Goal: Information Seeking & Learning: Learn about a topic

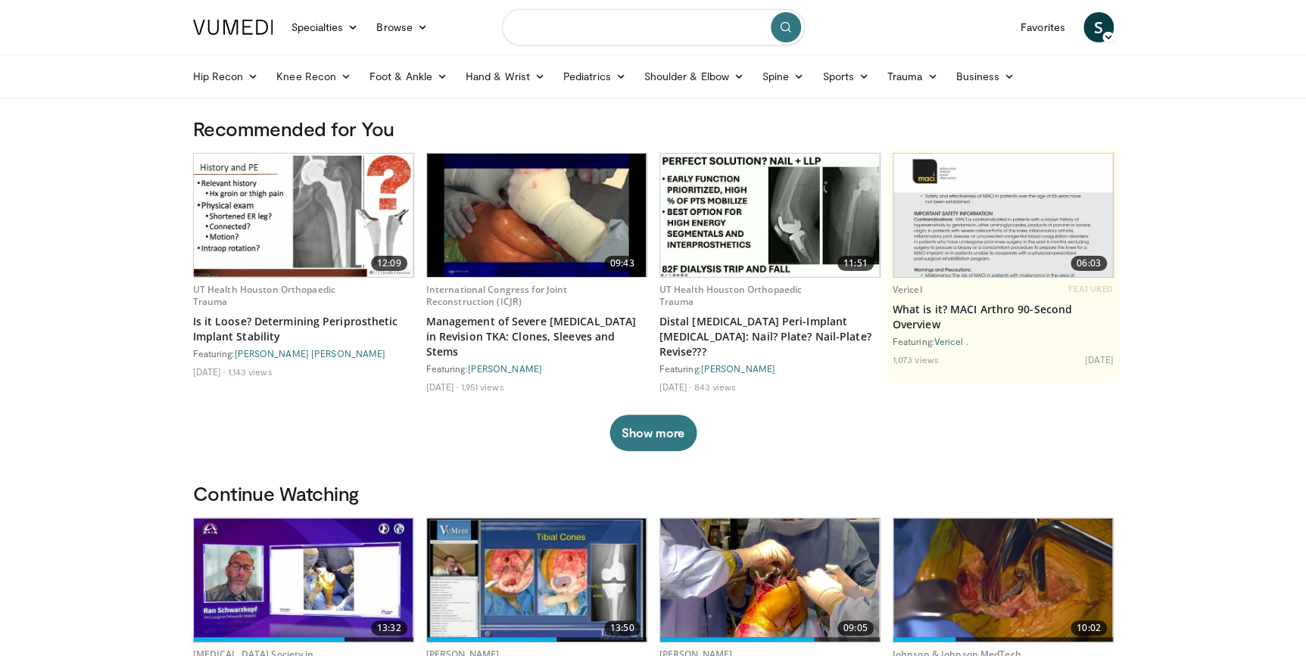
click at [557, 21] on input "Search topics, interventions" at bounding box center [653, 27] width 303 height 36
click at [558, 29] on input "**********" at bounding box center [653, 27] width 303 height 36
click at [633, 26] on input "**********" at bounding box center [653, 27] width 303 height 36
type input "**********"
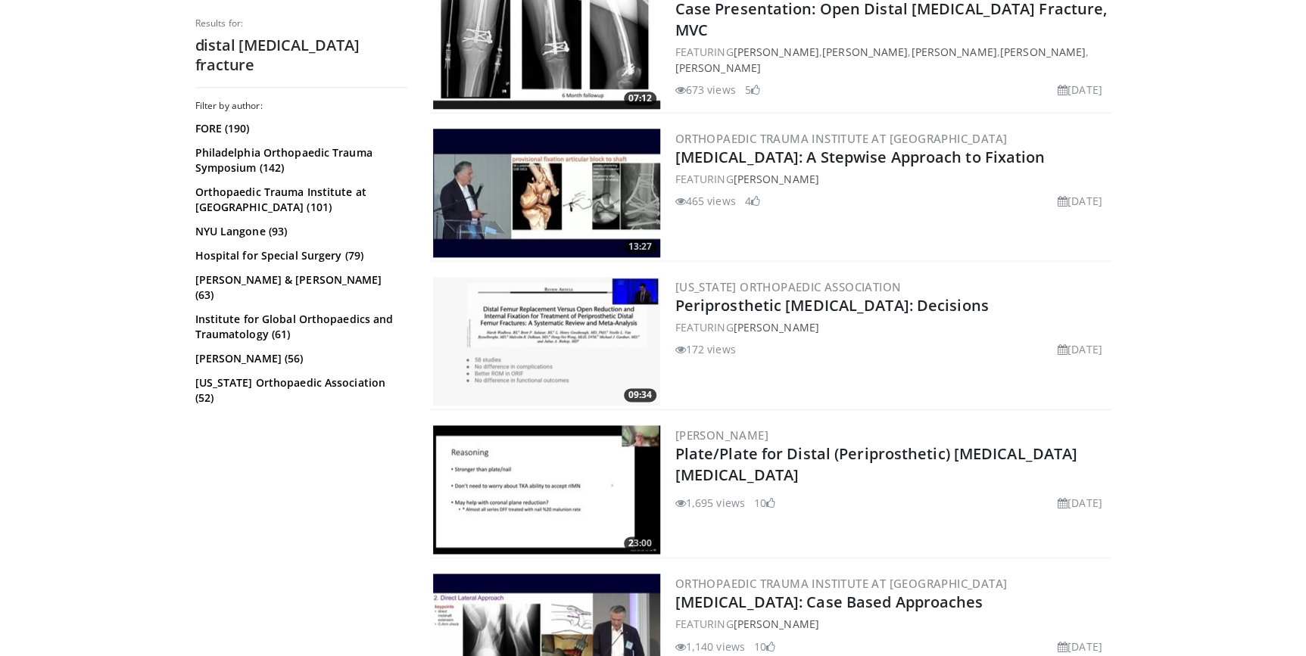
scroll to position [825, 0]
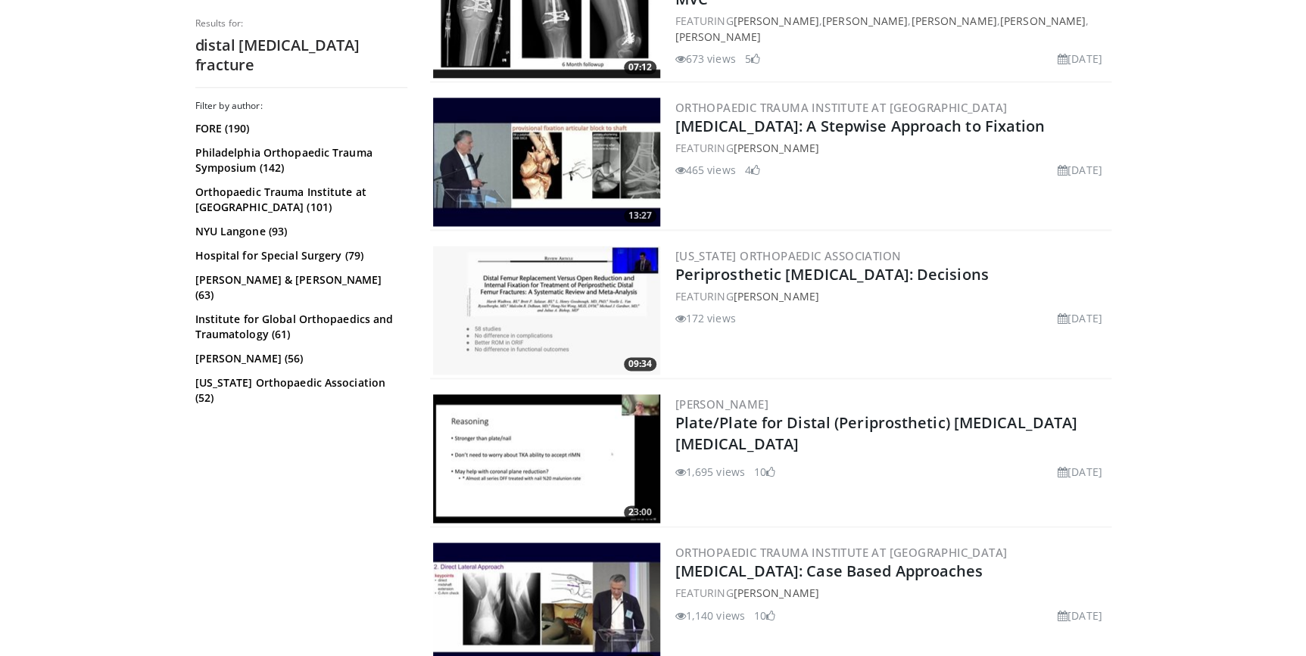
click at [540, 585] on img at bounding box center [546, 607] width 227 height 129
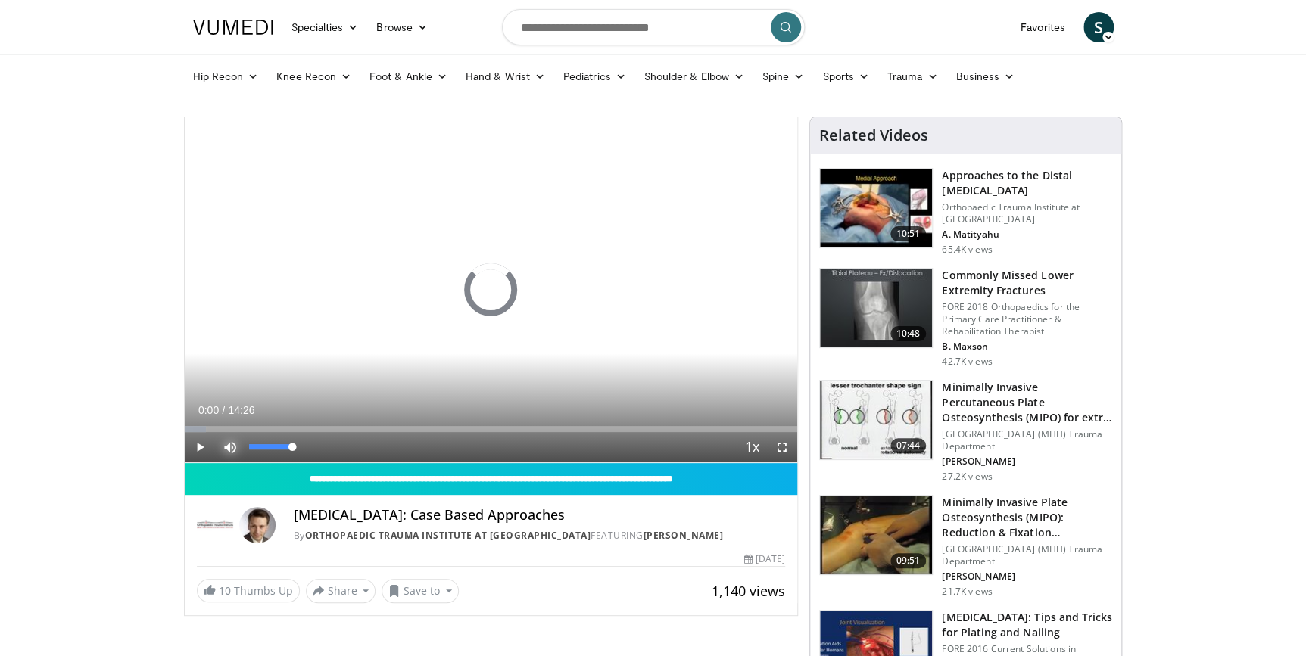
click at [229, 451] on span "Video Player" at bounding box center [230, 447] width 30 height 30
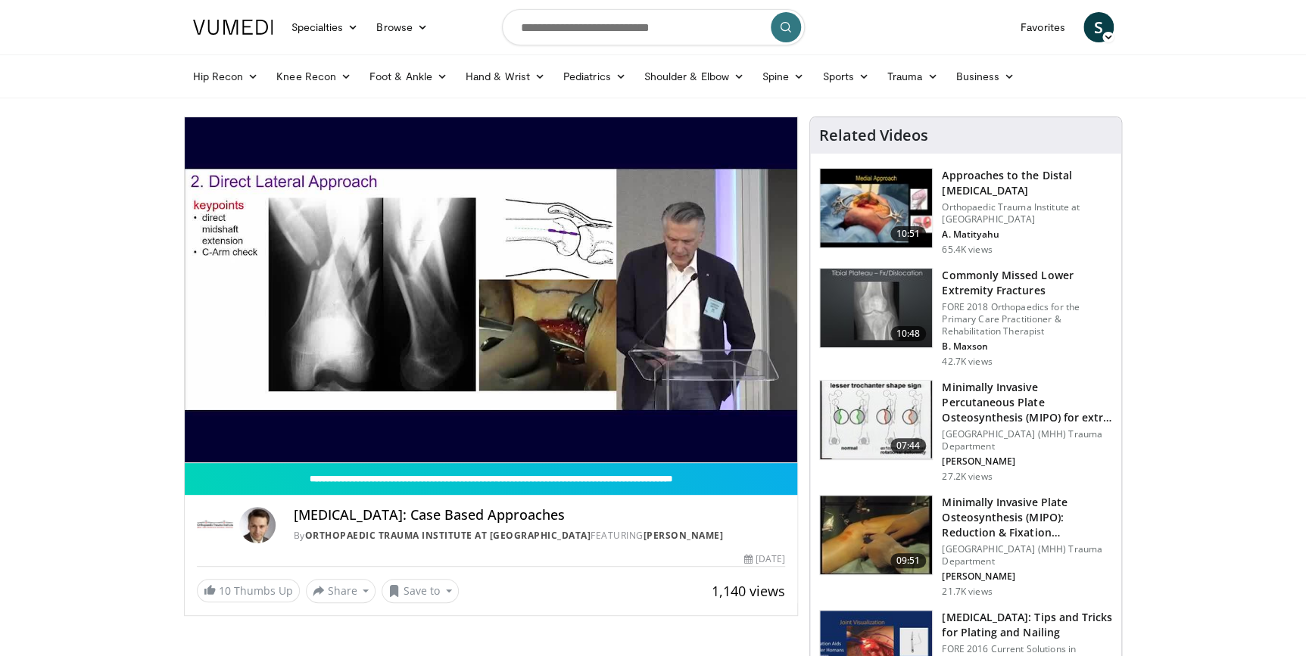
click at [210, 426] on video-js "**********" at bounding box center [491, 290] width 613 height 346
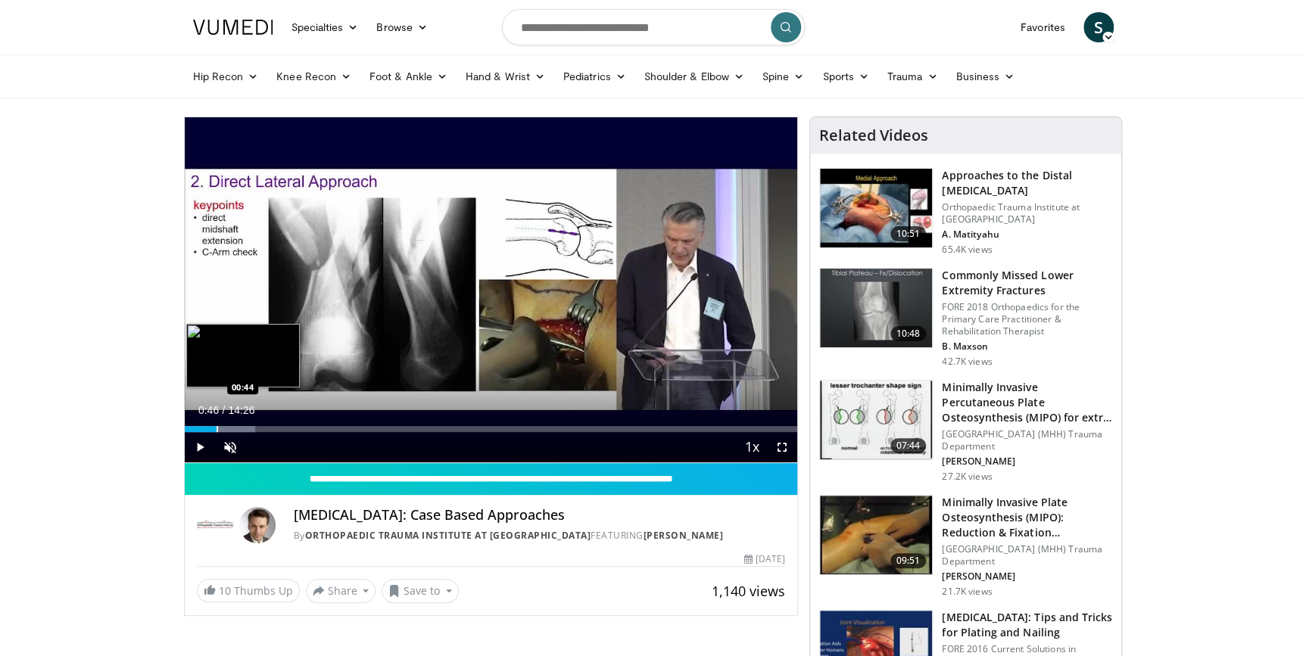
click at [216, 429] on div "Progress Bar" at bounding box center [217, 429] width 2 height 6
click at [223, 428] on div "Progress Bar" at bounding box center [224, 429] width 2 height 6
click at [785, 445] on span "Video Player" at bounding box center [782, 447] width 30 height 30
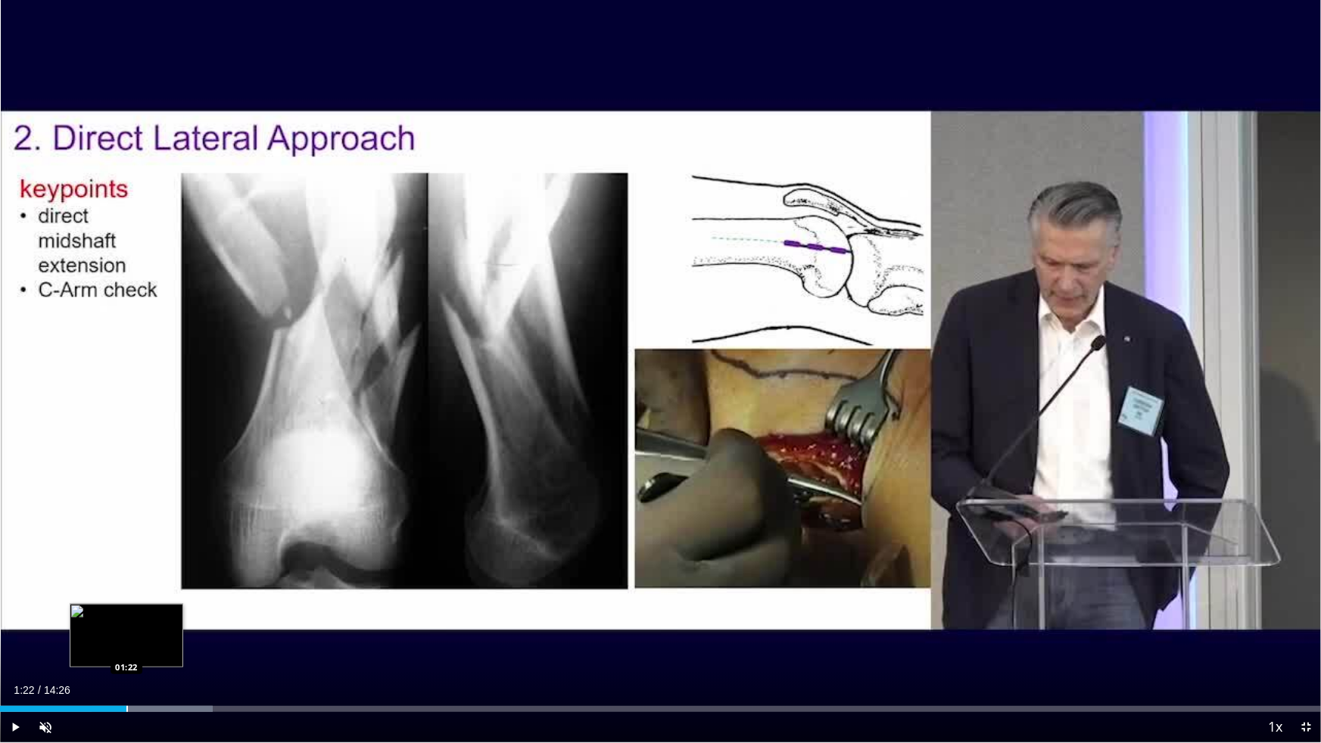
click at [126, 655] on div "Progress Bar" at bounding box center [127, 709] width 2 height 6
click at [139, 655] on div "Progress Bar" at bounding box center [140, 709] width 2 height 6
click at [16, 655] on span "Video Player" at bounding box center [15, 727] width 30 height 30
click at [14, 655] on span "Video Player" at bounding box center [15, 727] width 30 height 30
click at [154, 655] on div "Progress Bar" at bounding box center [155, 709] width 2 height 6
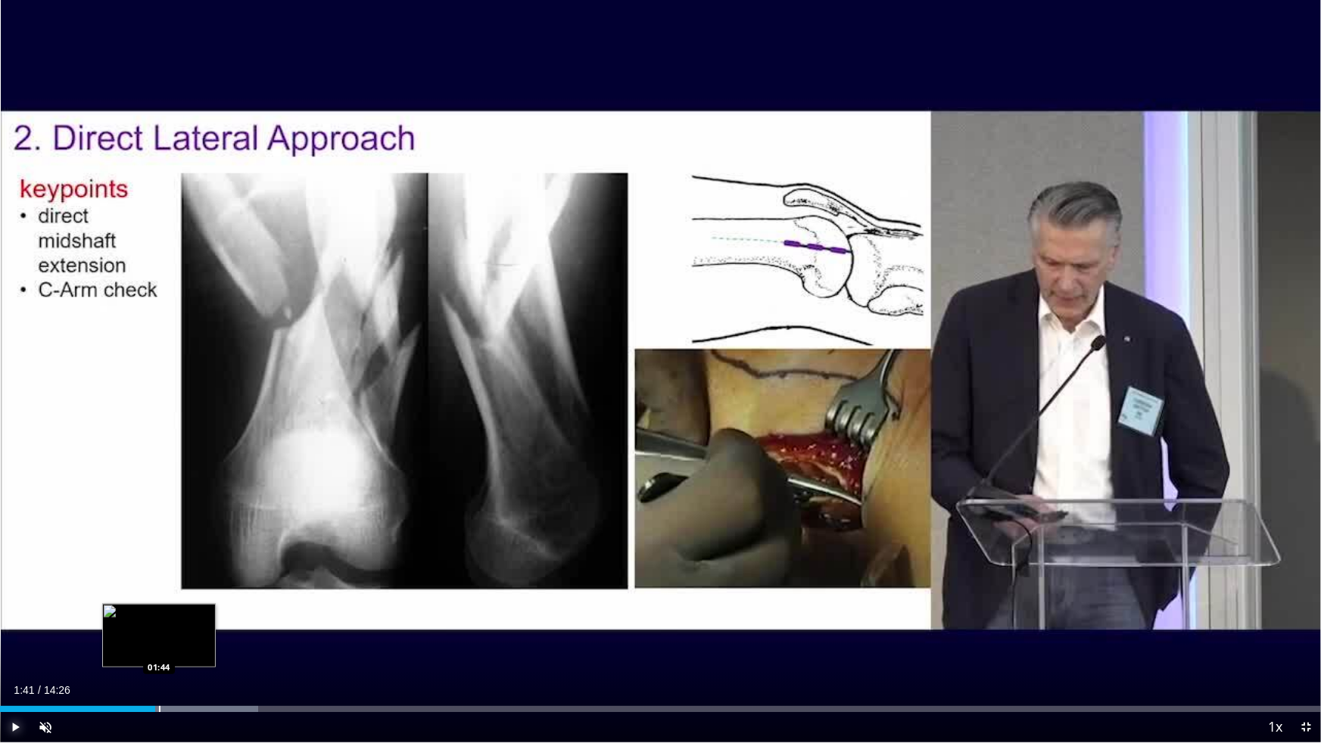
click at [159, 655] on div "Progress Bar" at bounding box center [160, 709] width 2 height 6
click at [173, 655] on div "Progress Bar" at bounding box center [174, 709] width 2 height 6
click at [185, 655] on div "Progress Bar" at bounding box center [186, 709] width 2 height 6
click at [204, 655] on div "Progress Bar" at bounding box center [205, 709] width 2 height 6
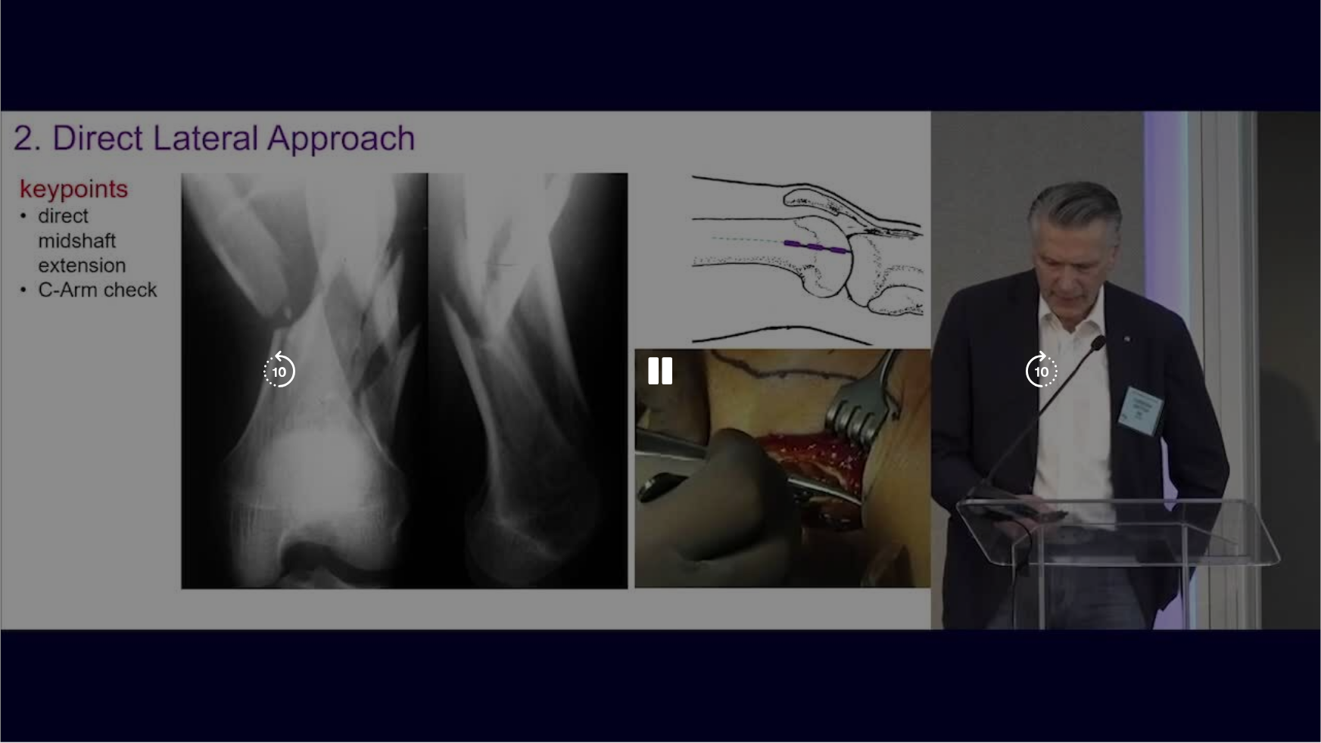
click at [215, 655] on div "Loaded : 23.03% 02:14 02:13" at bounding box center [660, 709] width 1321 height 6
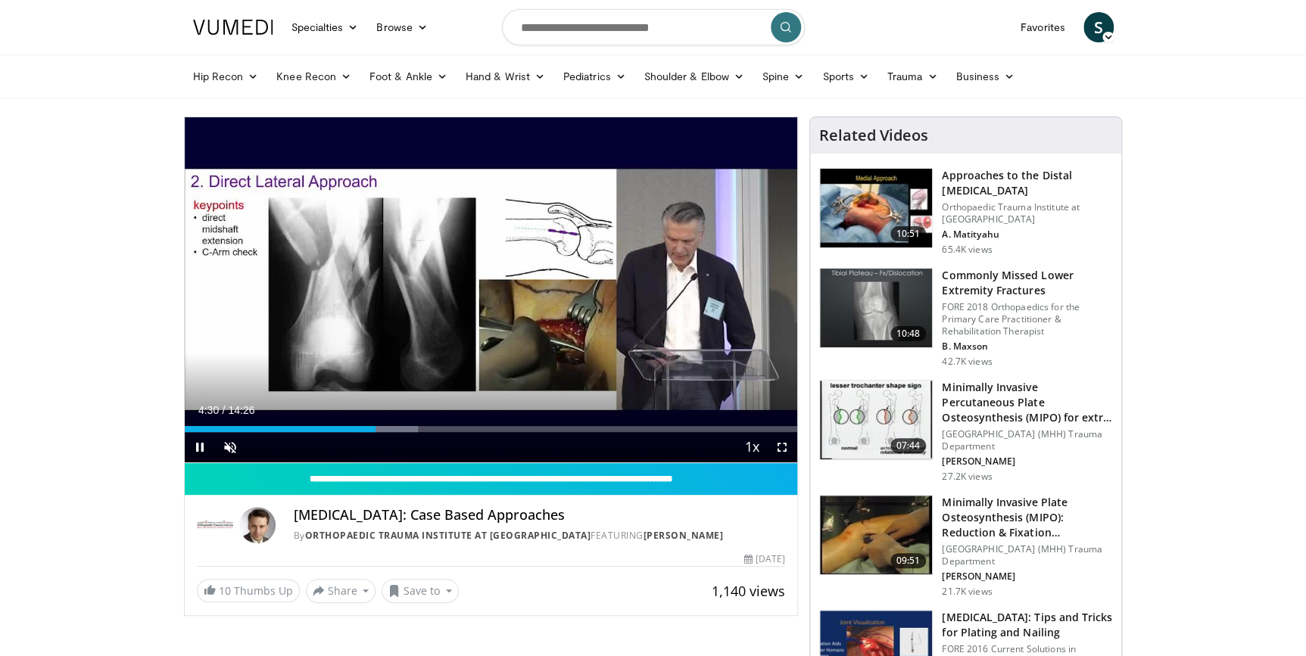
click at [391, 432] on div "Current Time 4:30 / Duration 14:26 Pause Skip Backward Skip Forward Unmute 54% …" at bounding box center [491, 447] width 613 height 30
click at [390, 424] on div "Loaded : 39.16% 04:30 04:51" at bounding box center [491, 425] width 613 height 14
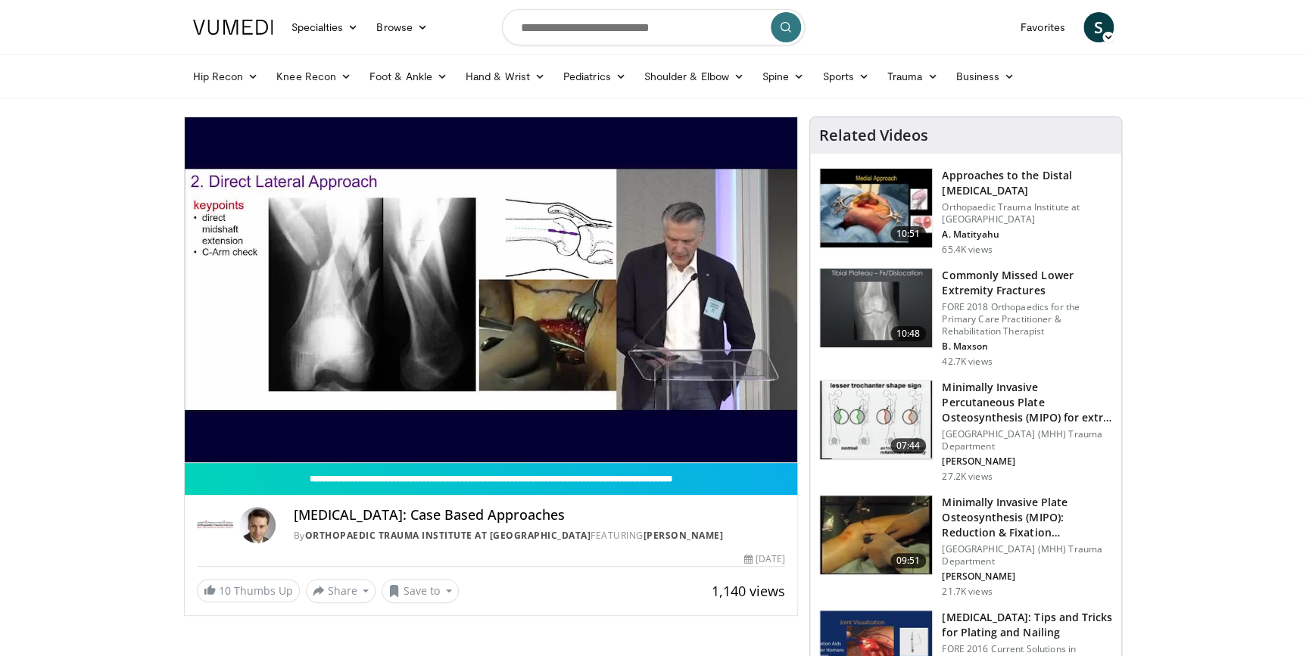
click at [783, 450] on video-js "**********" at bounding box center [491, 290] width 613 height 346
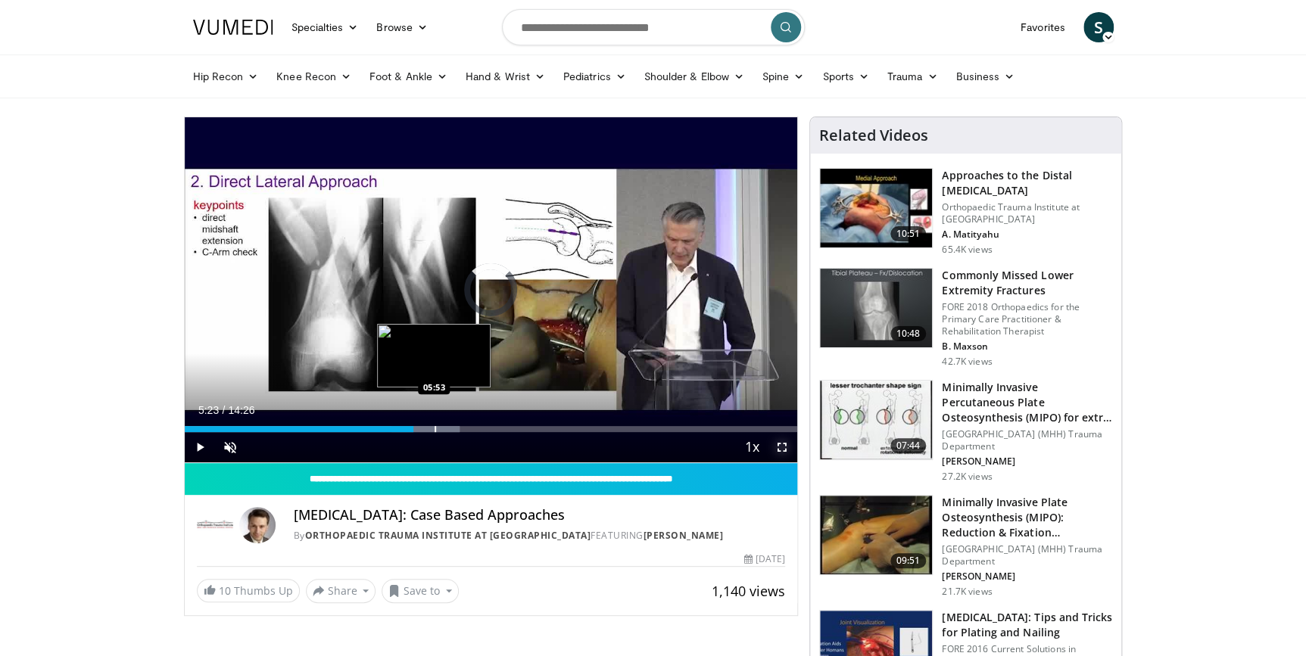
click at [434, 424] on div "Loaded : 44.92% 05:23 05:53" at bounding box center [491, 425] width 613 height 14
click at [456, 427] on div "Progress Bar" at bounding box center [457, 429] width 2 height 6
click at [473, 426] on div "Progress Bar" at bounding box center [474, 429] width 2 height 6
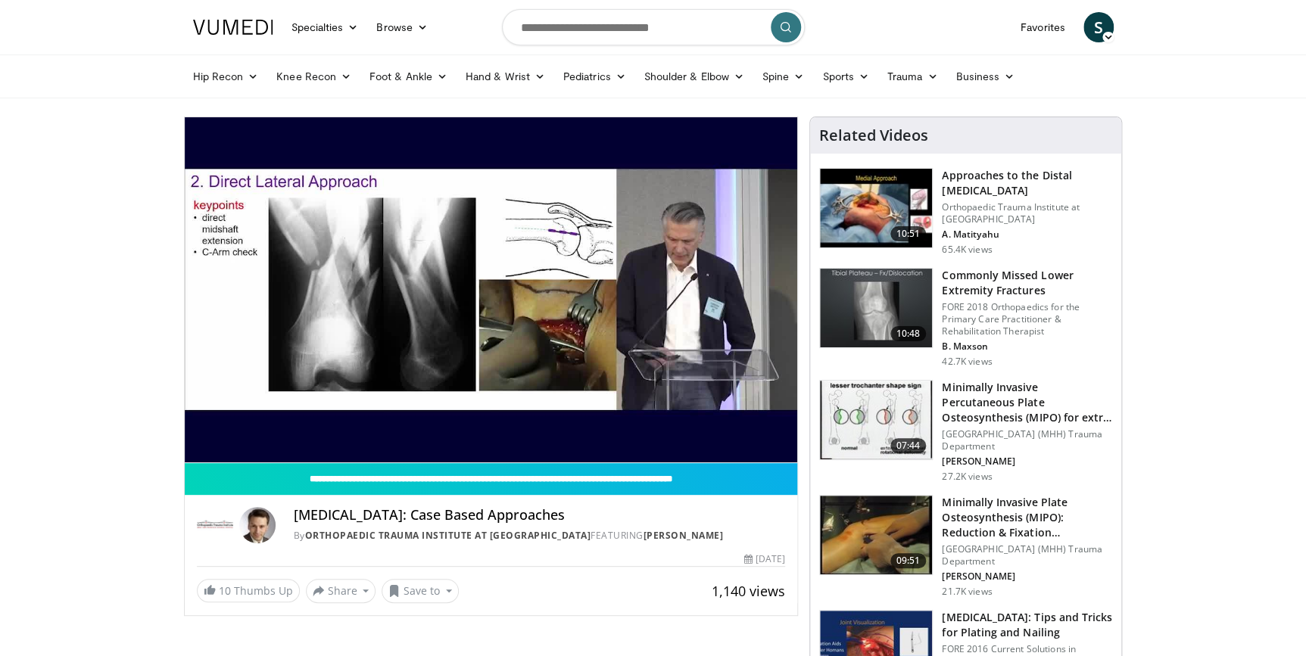
click at [481, 431] on video-js "**********" at bounding box center [491, 290] width 613 height 346
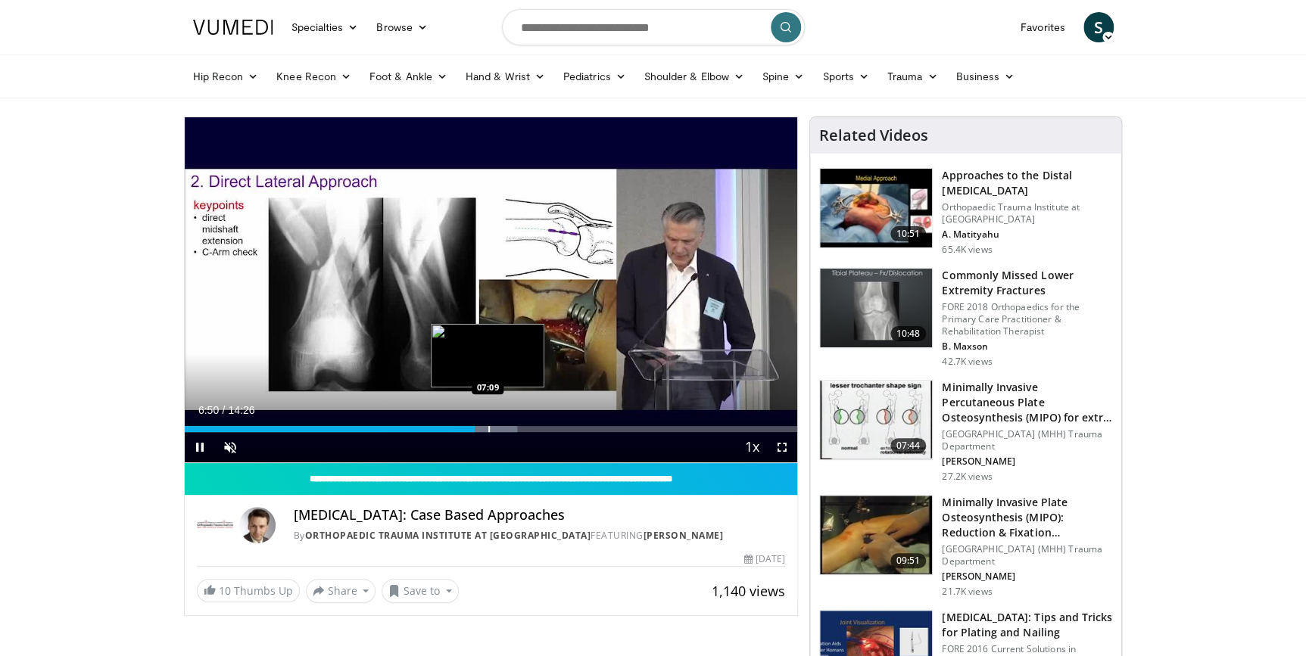
click at [488, 430] on div "Progress Bar" at bounding box center [489, 429] width 2 height 6
click at [512, 428] on div "Progress Bar" at bounding box center [513, 429] width 2 height 6
click at [521, 430] on div "Progress Bar" at bounding box center [522, 429] width 2 height 6
click at [534, 428] on div "Progress Bar" at bounding box center [535, 429] width 2 height 6
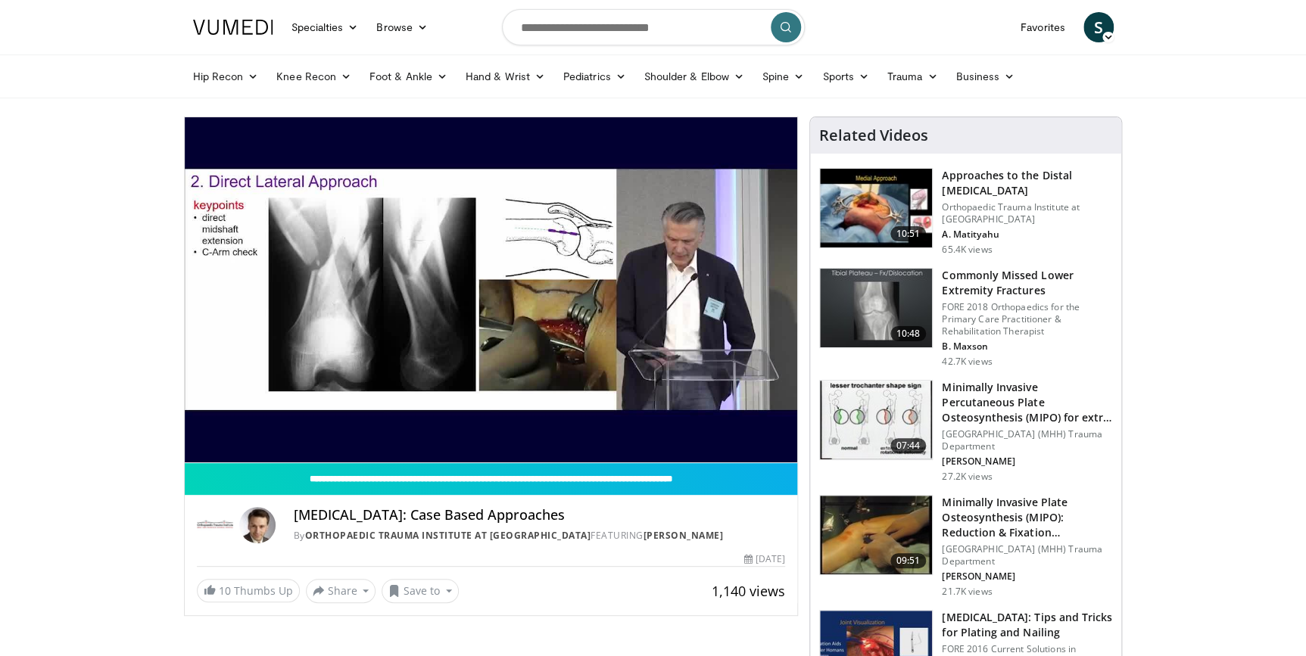
click at [541, 429] on video-js "**********" at bounding box center [491, 290] width 613 height 346
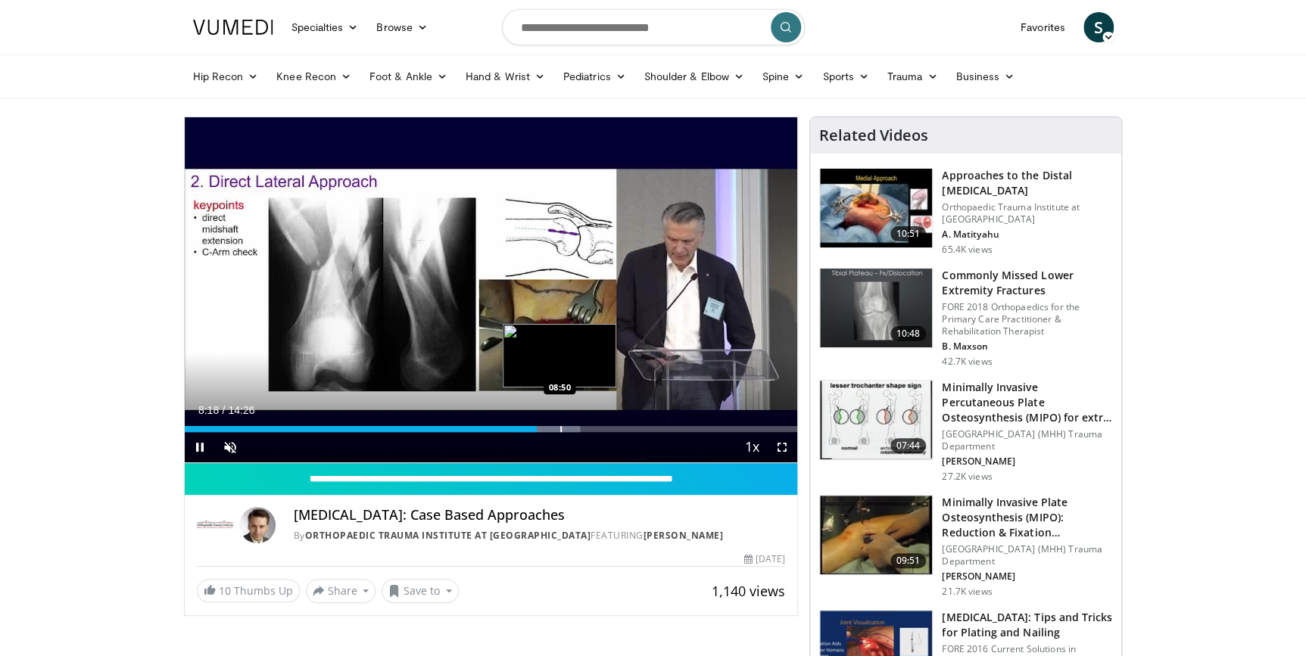
click at [560, 429] on div "Progress Bar" at bounding box center [561, 429] width 2 height 6
click at [571, 428] on div "Progress Bar" at bounding box center [572, 429] width 2 height 6
click at [589, 428] on div "Progress Bar" at bounding box center [590, 429] width 2 height 6
click at [780, 445] on span "Video Player" at bounding box center [782, 447] width 30 height 30
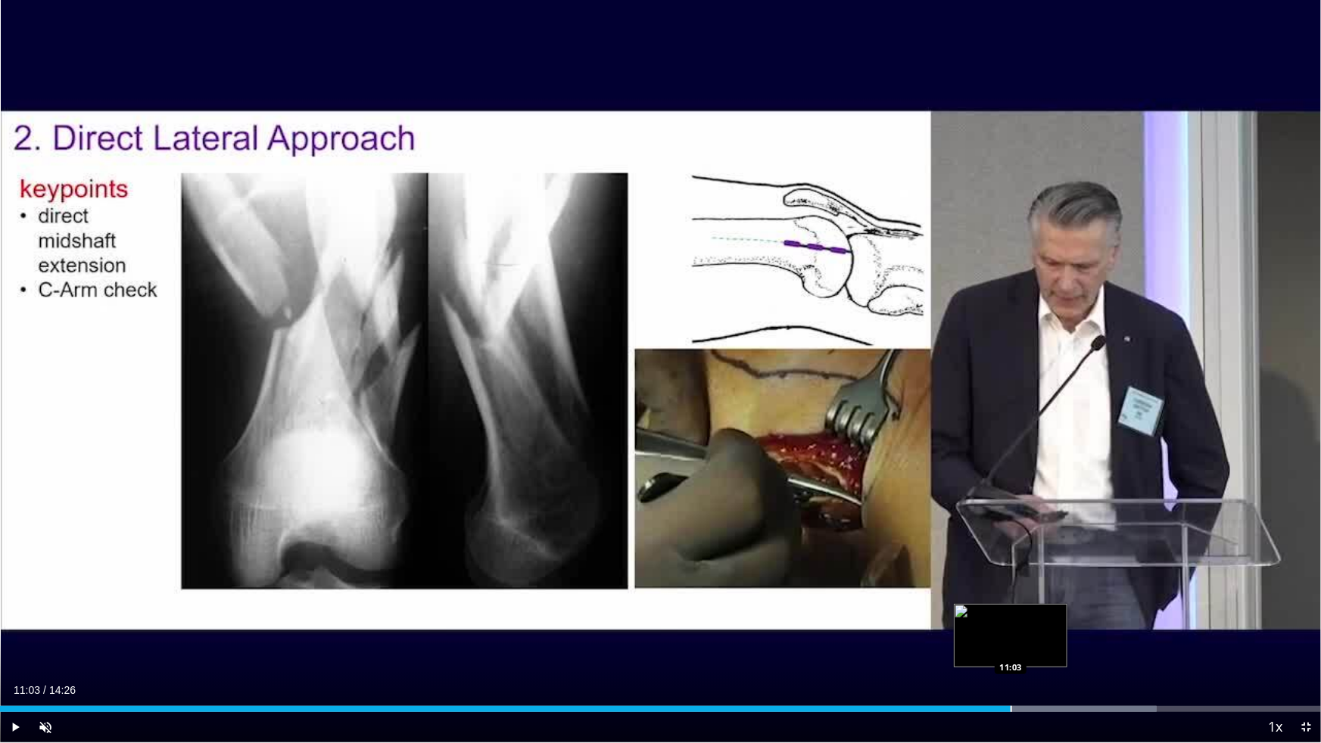
click at [1010, 655] on div "Progress Bar" at bounding box center [1011, 709] width 2 height 6
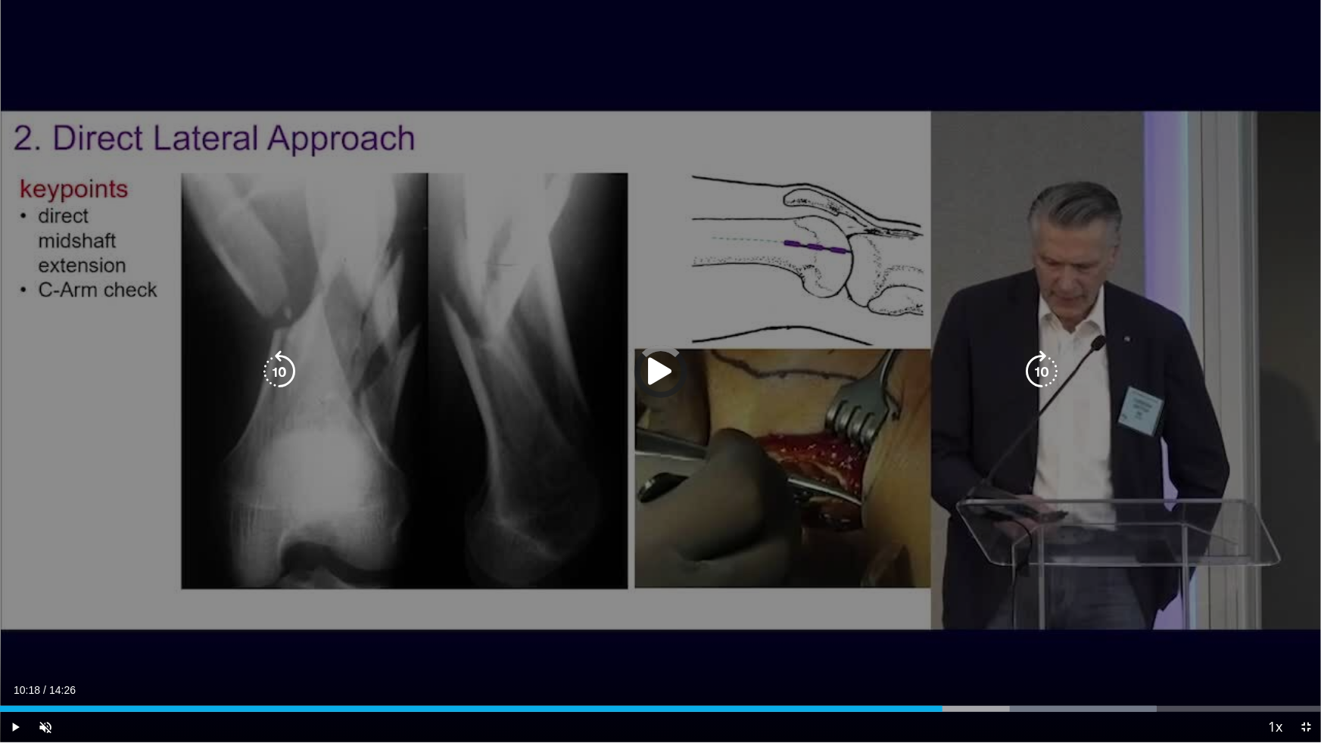
click at [942, 655] on div "Loaded : 87.54% 10:18 10:25" at bounding box center [660, 705] width 1321 height 14
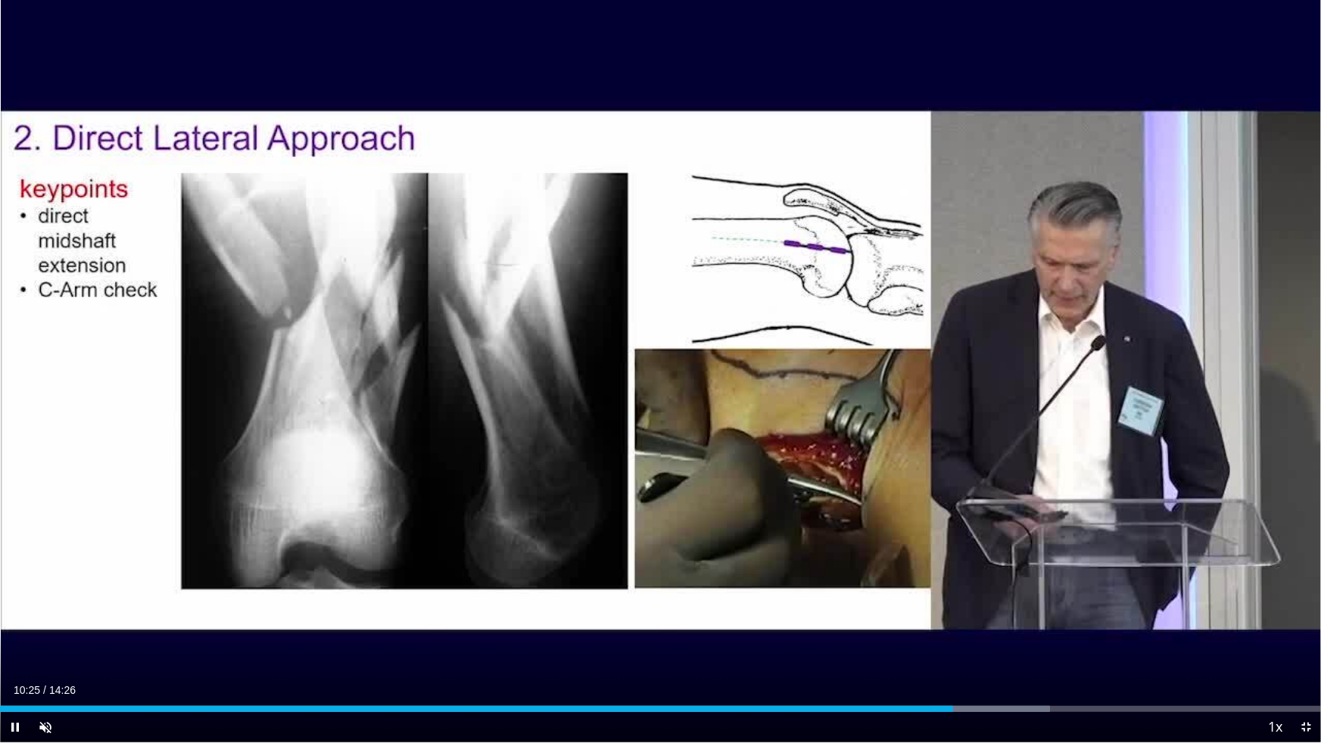
click at [965, 655] on div "Current Time 10:25 / Duration 14:26 Pause Skip Backward Skip Forward Unmute 54%…" at bounding box center [660, 727] width 1321 height 30
click at [967, 655] on div "Progress Bar" at bounding box center [968, 709] width 2 height 6
click at [982, 655] on div "Progress Bar" at bounding box center [983, 709] width 2 height 6
click at [1305, 655] on span "Video Player" at bounding box center [1305, 727] width 30 height 30
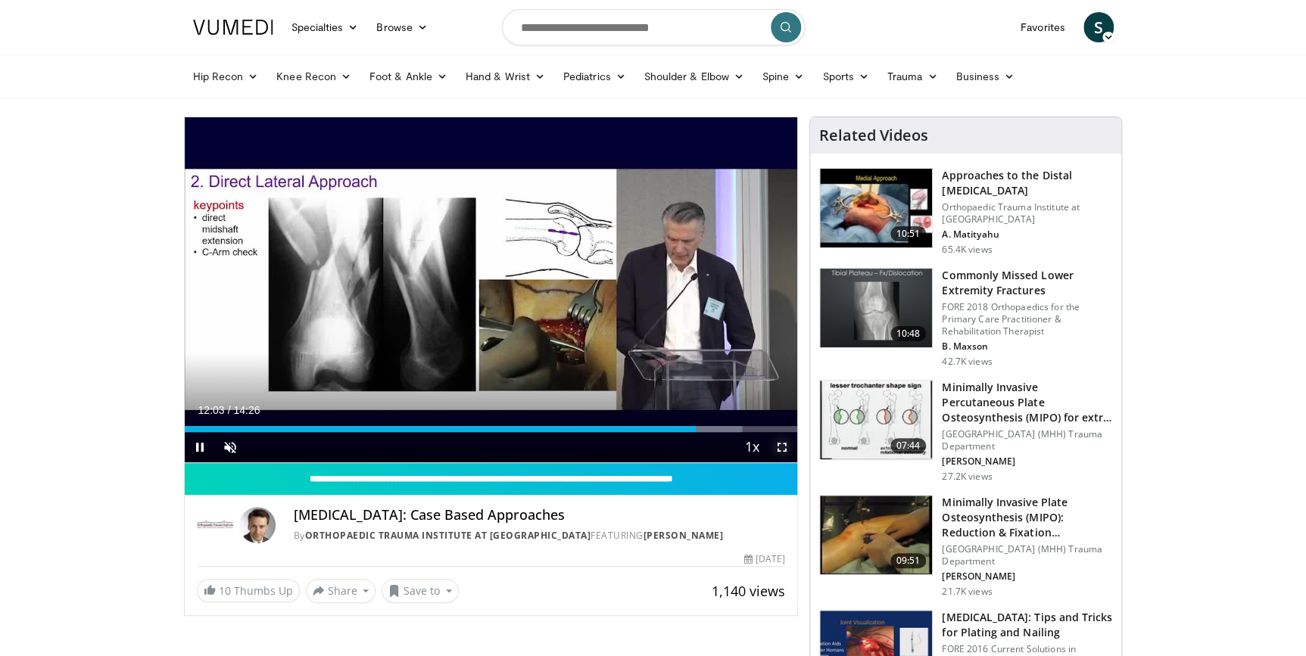
click at [780, 446] on span "Video Player" at bounding box center [782, 447] width 30 height 30
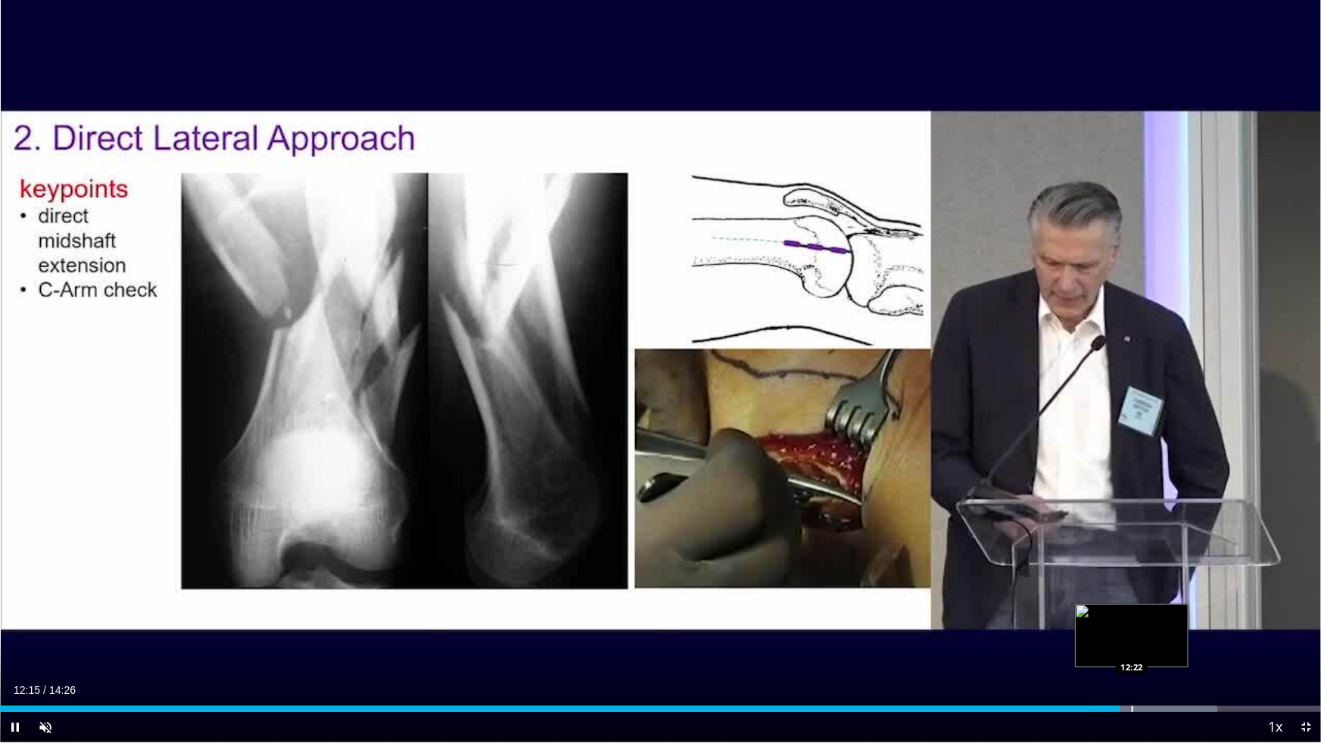
click at [1132, 655] on div "Progress Bar" at bounding box center [1133, 709] width 2 height 6
click at [1144, 655] on div "Progress Bar" at bounding box center [1144, 709] width 2 height 6
click at [1160, 655] on div "Loaded : 94.70% 12:32 12:41" at bounding box center [660, 705] width 1321 height 14
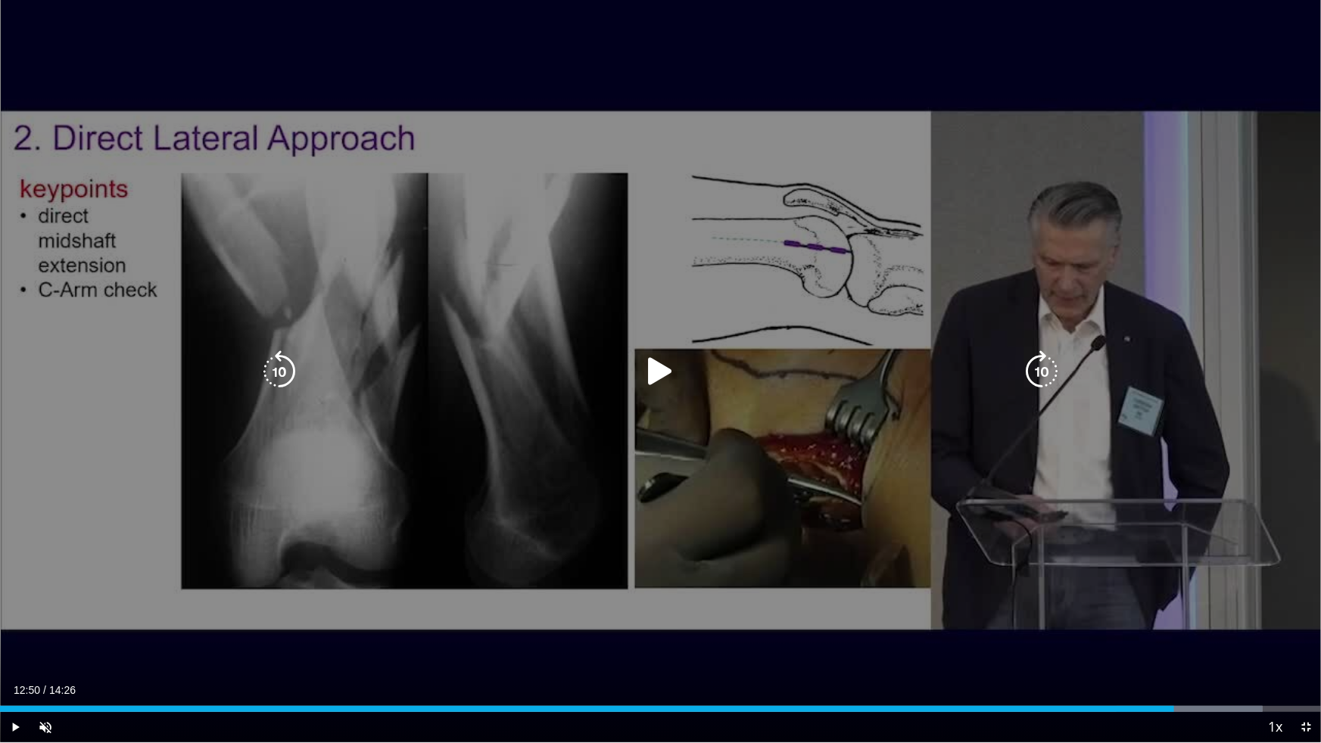
click at [1173, 655] on div "Loaded : 95.60% 12:42 12:41" at bounding box center [660, 705] width 1321 height 14
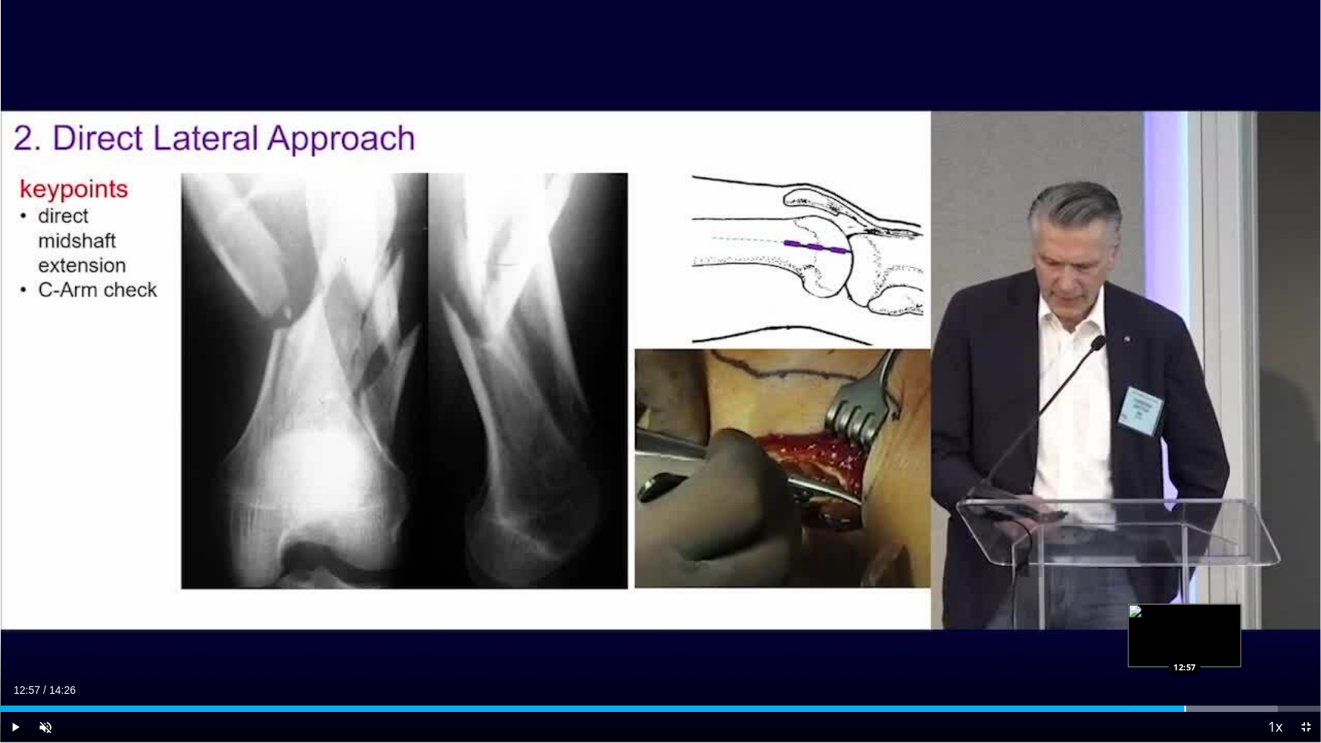
click at [1184, 655] on div "Progress Bar" at bounding box center [1185, 709] width 2 height 6
click at [1196, 655] on div "Progress Bar" at bounding box center [1197, 709] width 2 height 6
click at [1253, 655] on div "Progress Bar" at bounding box center [1254, 709] width 2 height 6
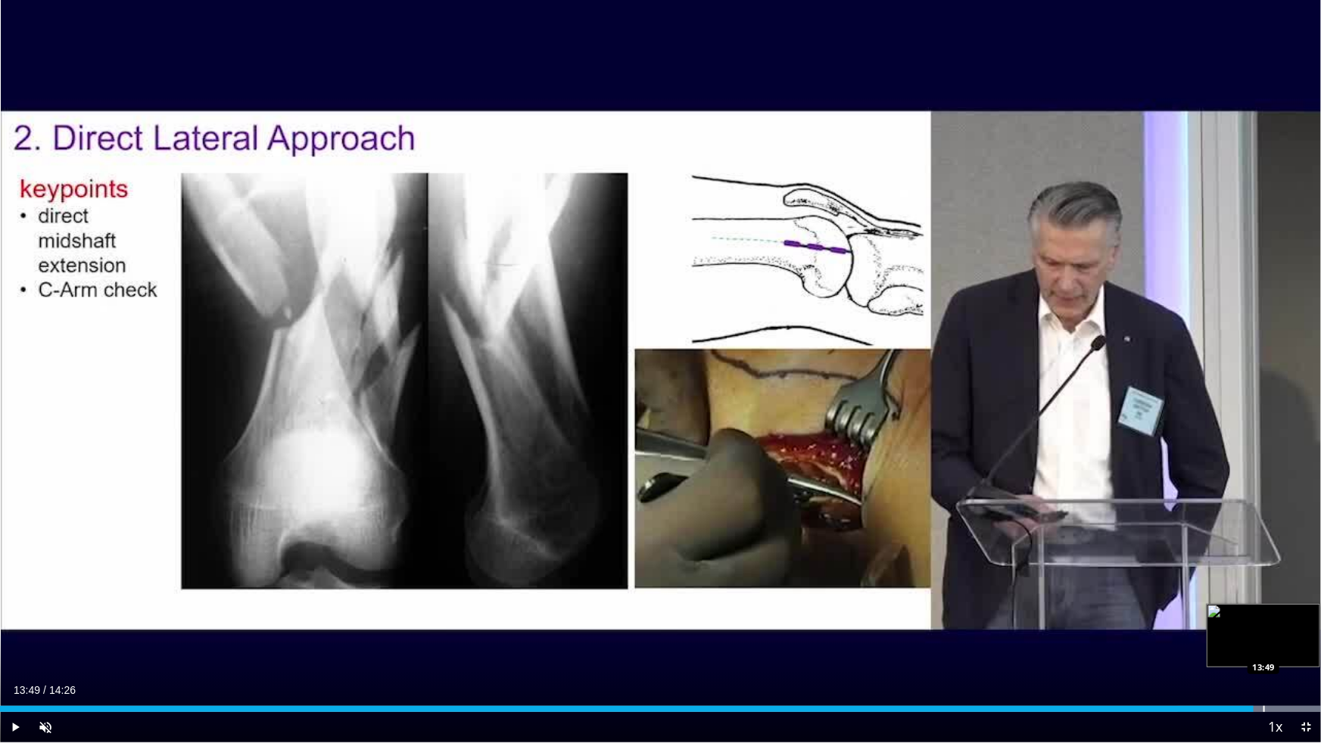
click at [1263, 655] on div "Progress Bar" at bounding box center [1264, 709] width 2 height 6
click at [1275, 655] on div "Progress Bar" at bounding box center [1276, 709] width 2 height 6
click at [1287, 655] on div "Progress Bar" at bounding box center [1288, 709] width 2 height 6
click at [1300, 655] on div "Progress Bar" at bounding box center [1300, 709] width 2 height 6
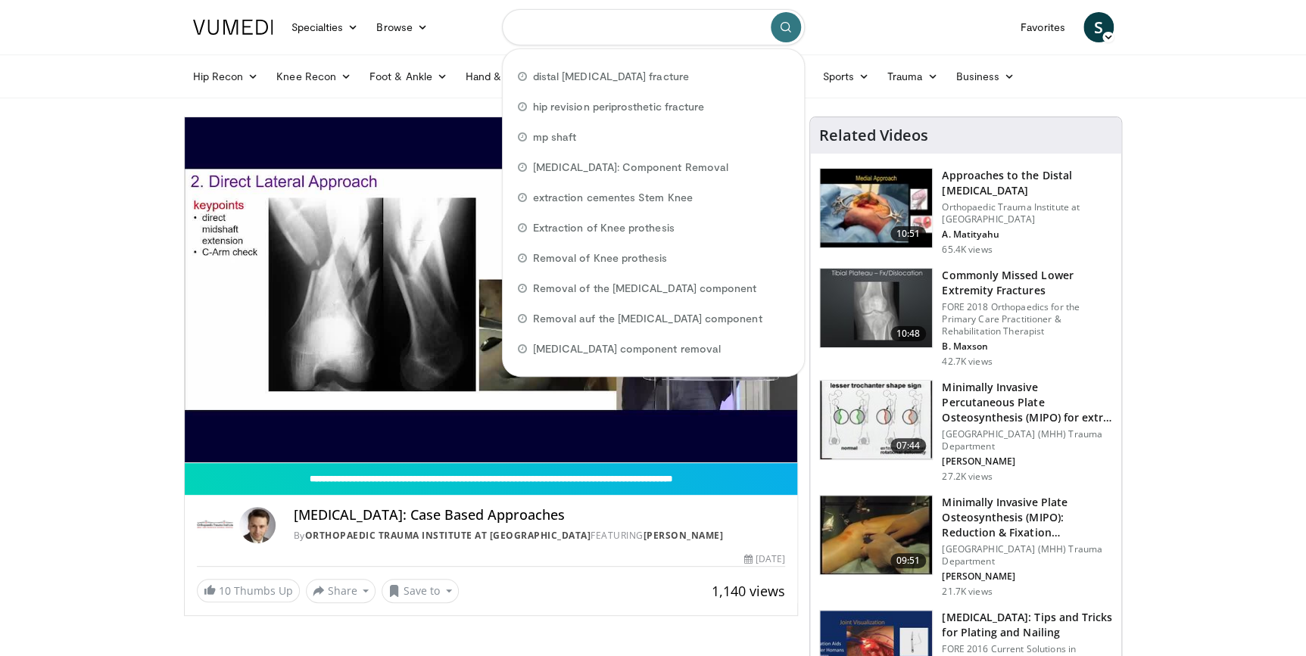
drag, startPoint x: 679, startPoint y: 30, endPoint x: 521, endPoint y: 44, distance: 158.8
click at [521, 44] on input "Search topics, interventions" at bounding box center [653, 27] width 303 height 36
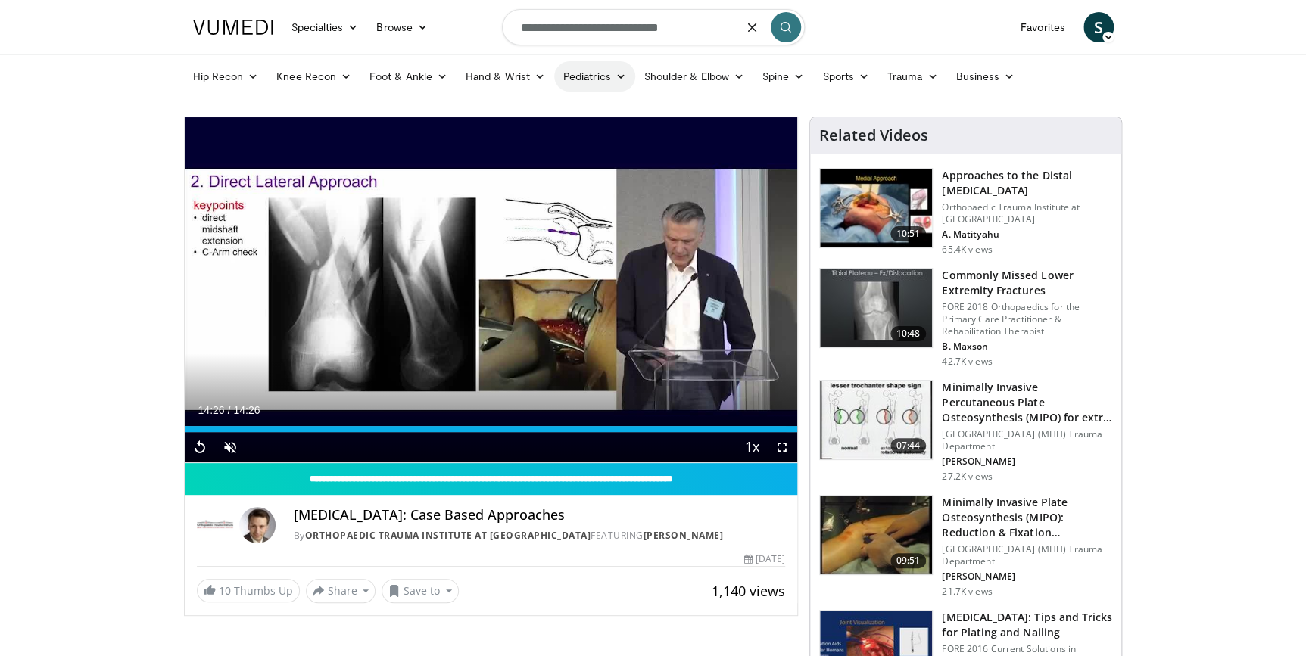
type input "**********"
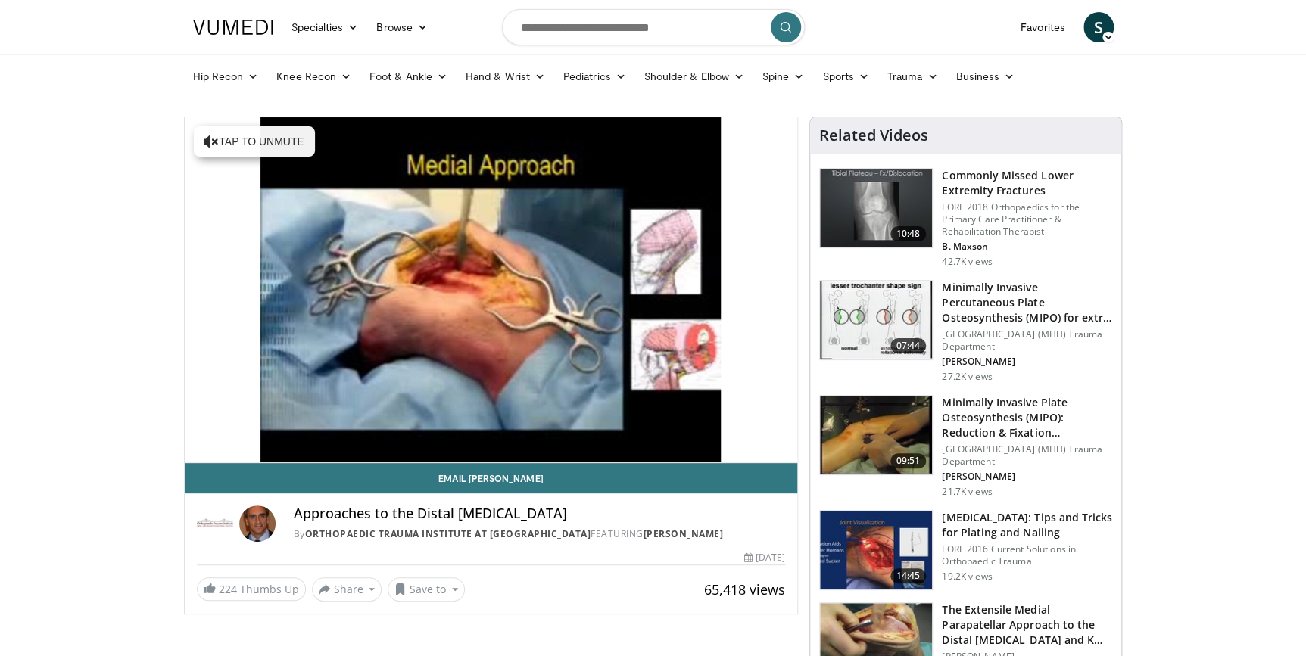
click at [878, 618] on img at bounding box center [876, 642] width 112 height 79
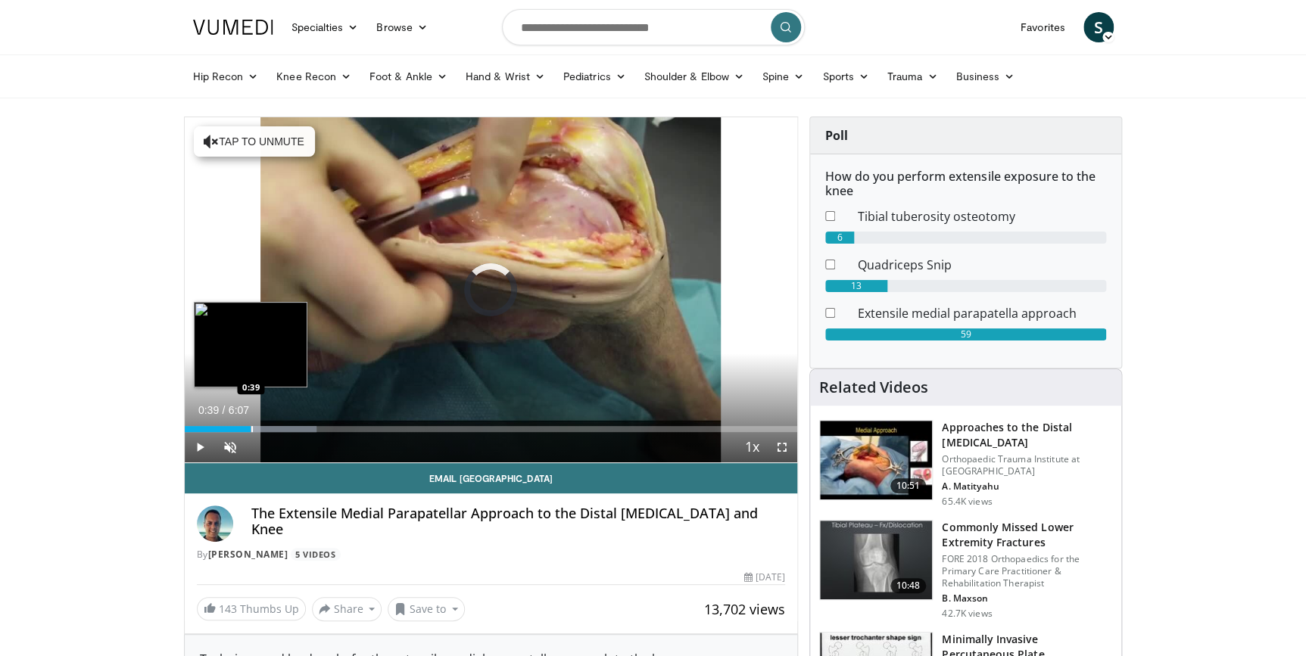
click at [250, 428] on div "Loaded : 21.60% 0:39 0:39" at bounding box center [491, 429] width 613 height 6
click at [260, 426] on div "Progress Bar" at bounding box center [261, 429] width 2 height 6
click at [275, 426] on div "Progress Bar" at bounding box center [276, 429] width 2 height 6
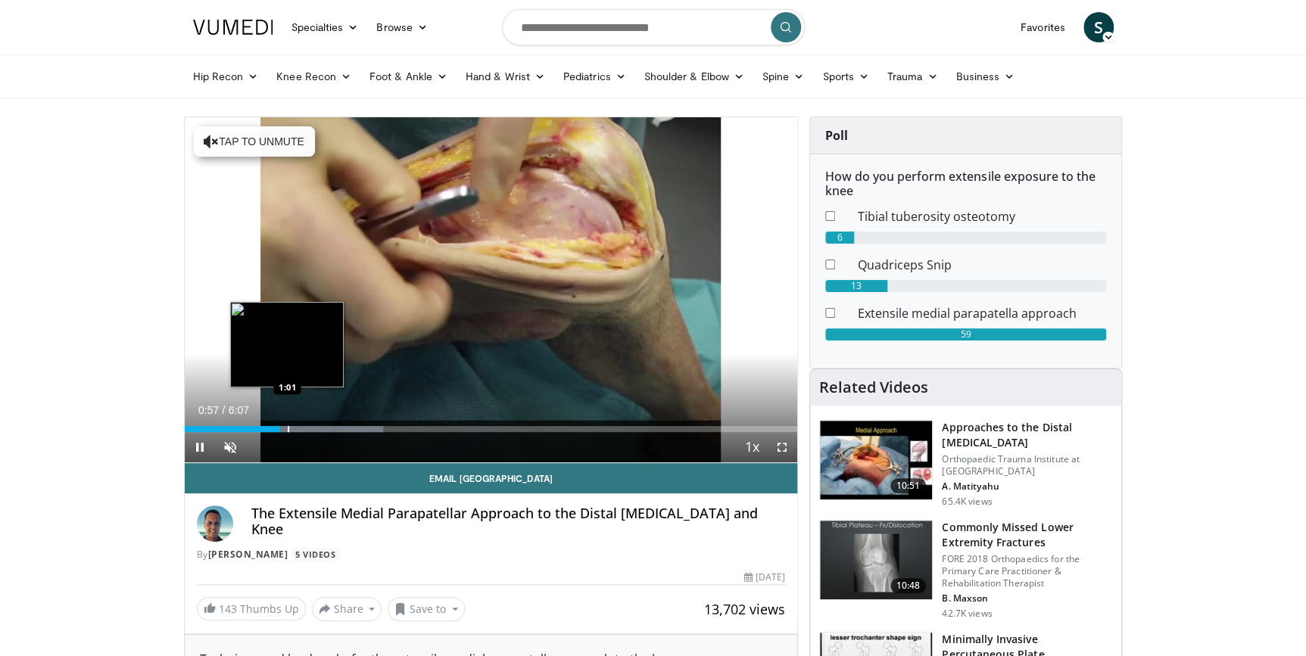
click at [288, 424] on div "Loaded : 32.40% 0:57 1:01" at bounding box center [491, 425] width 613 height 14
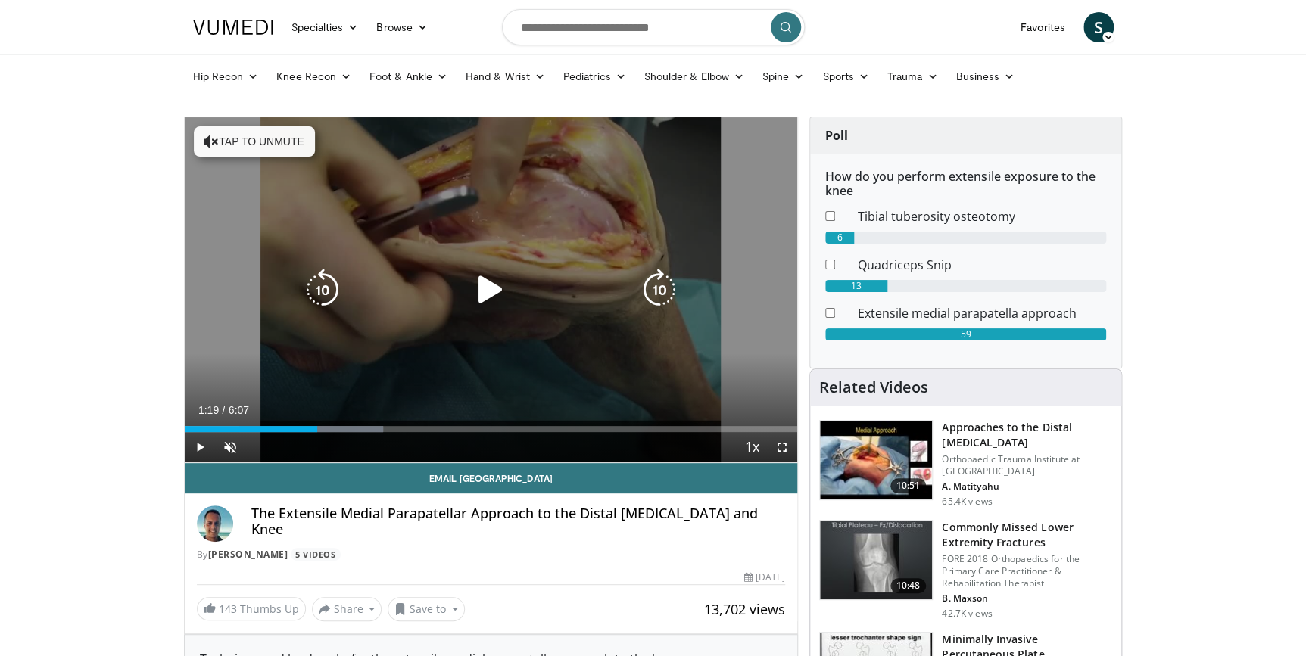
click at [317, 427] on div "Loaded : 32.40% 1:19 1:03" at bounding box center [491, 429] width 613 height 6
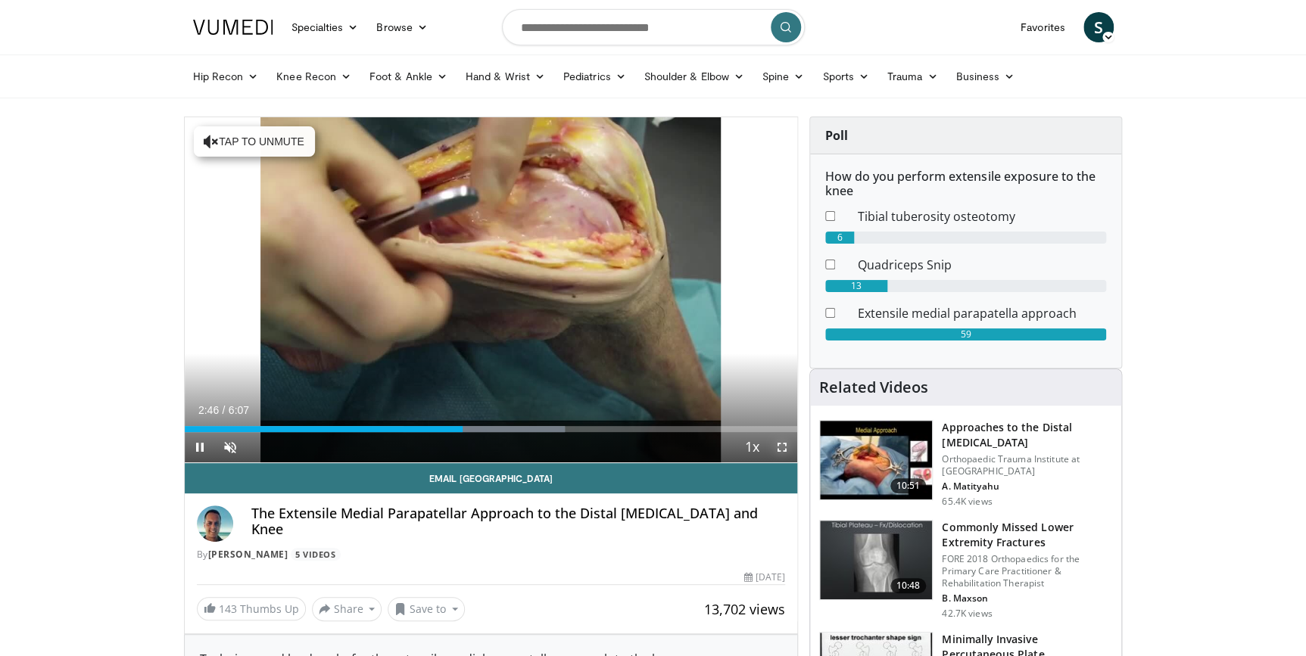
click at [785, 450] on span "Video Player" at bounding box center [782, 447] width 30 height 30
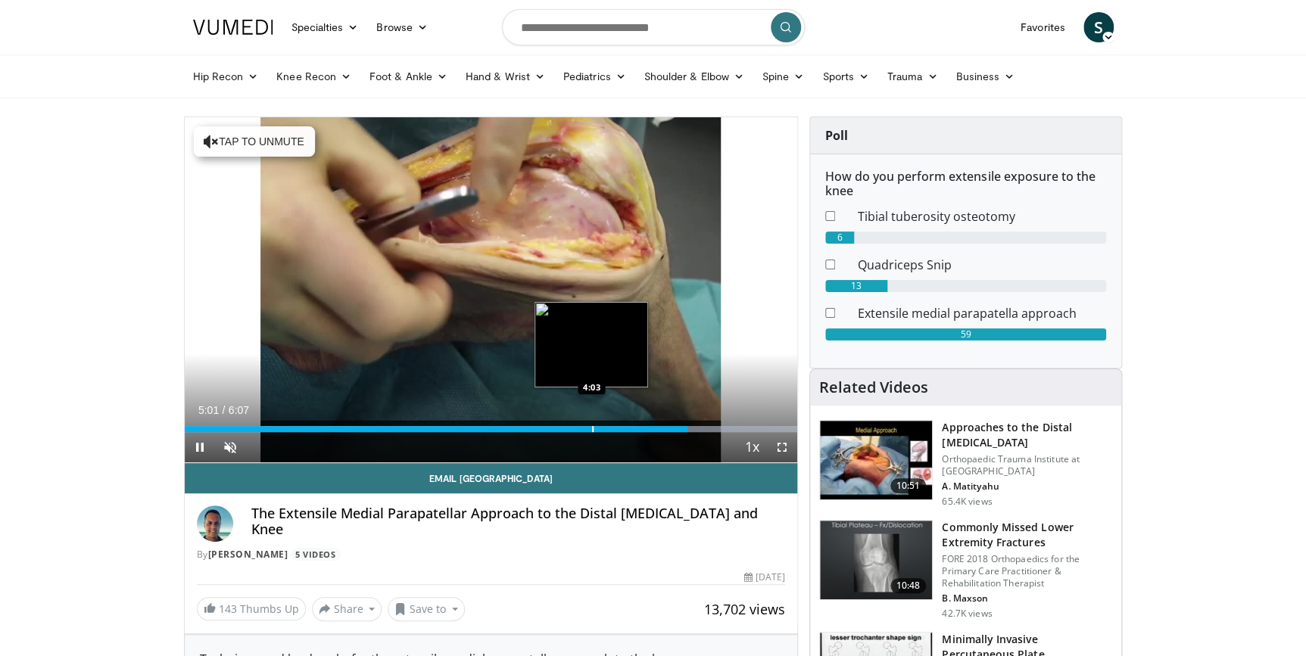
click at [590, 424] on div "Loaded : 99.95% 5:01 4:03" at bounding box center [491, 425] width 613 height 14
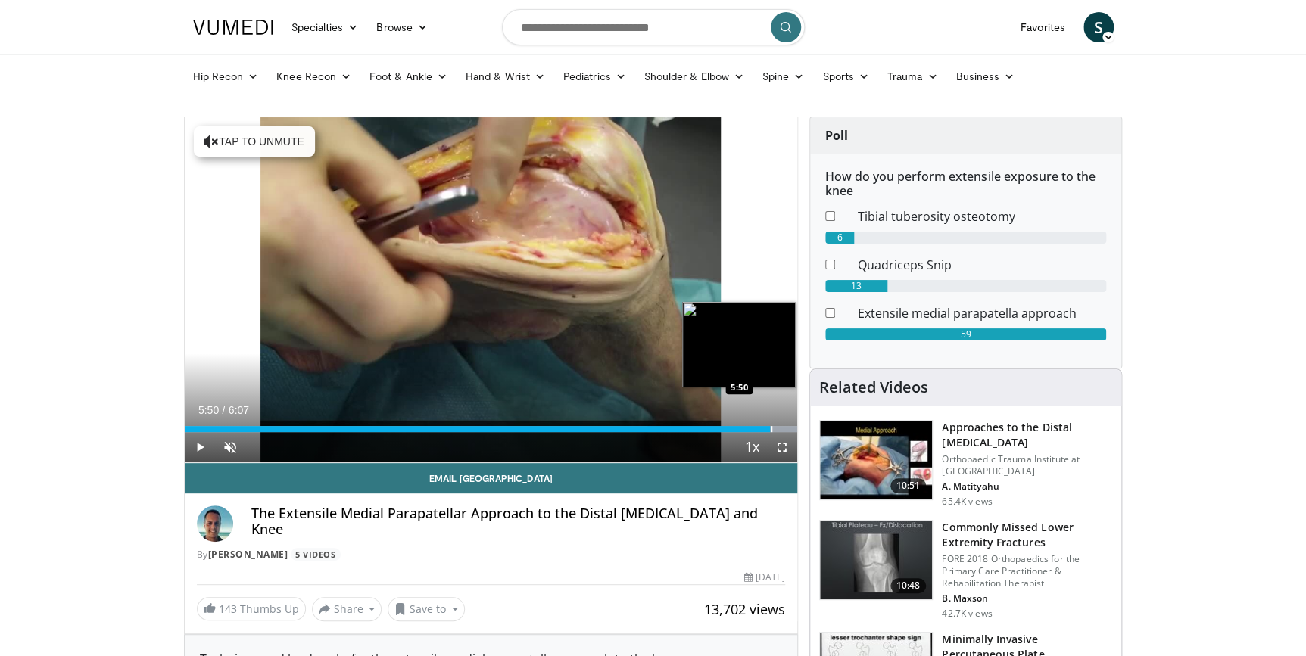
click at [770, 427] on div "Progress Bar" at bounding box center [771, 429] width 2 height 6
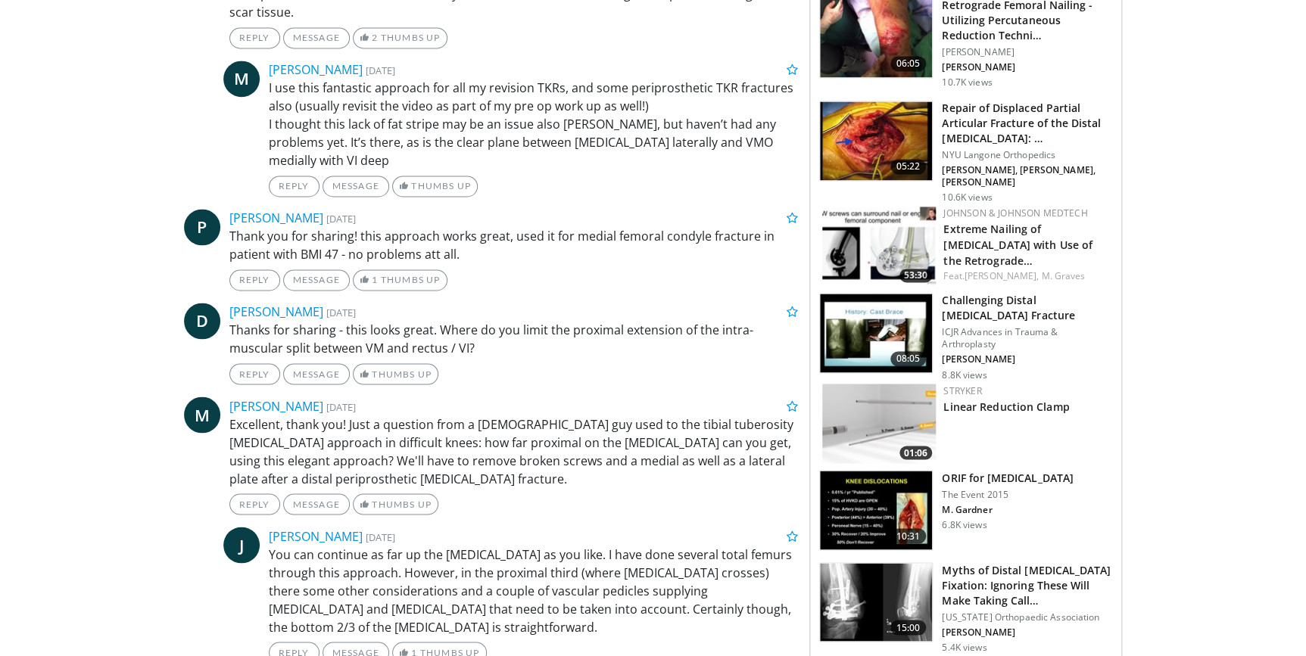
scroll to position [1100, 0]
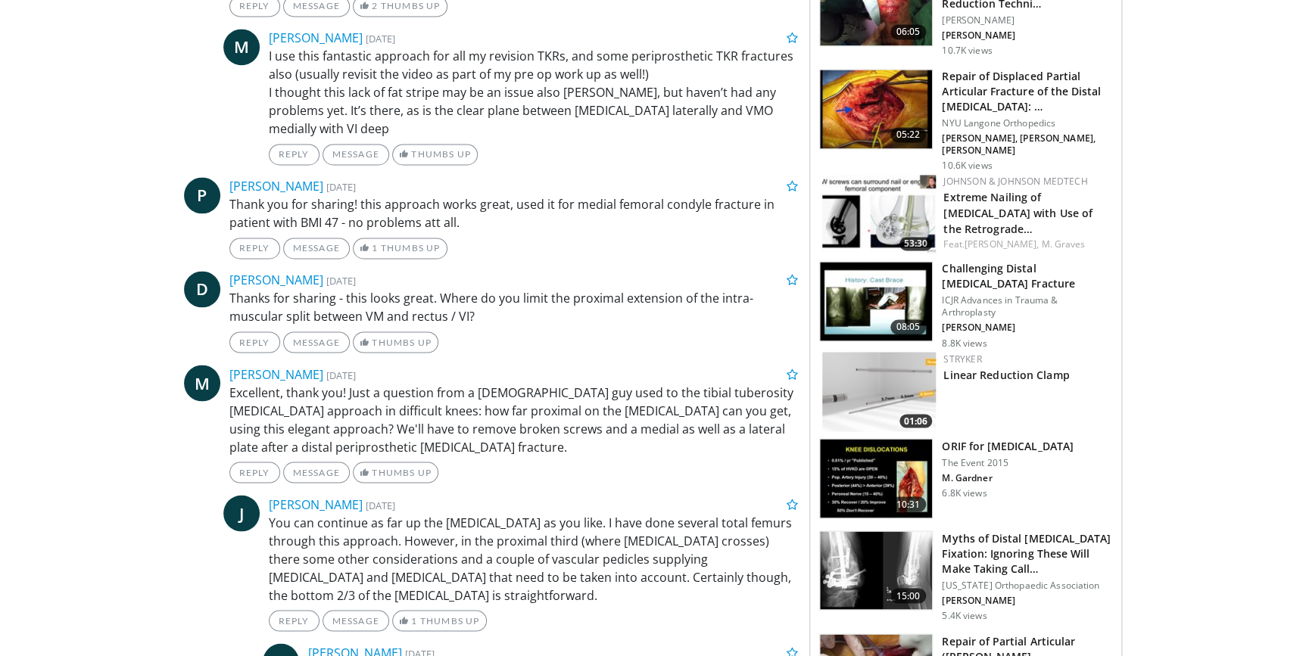
click at [887, 452] on img at bounding box center [876, 478] width 112 height 79
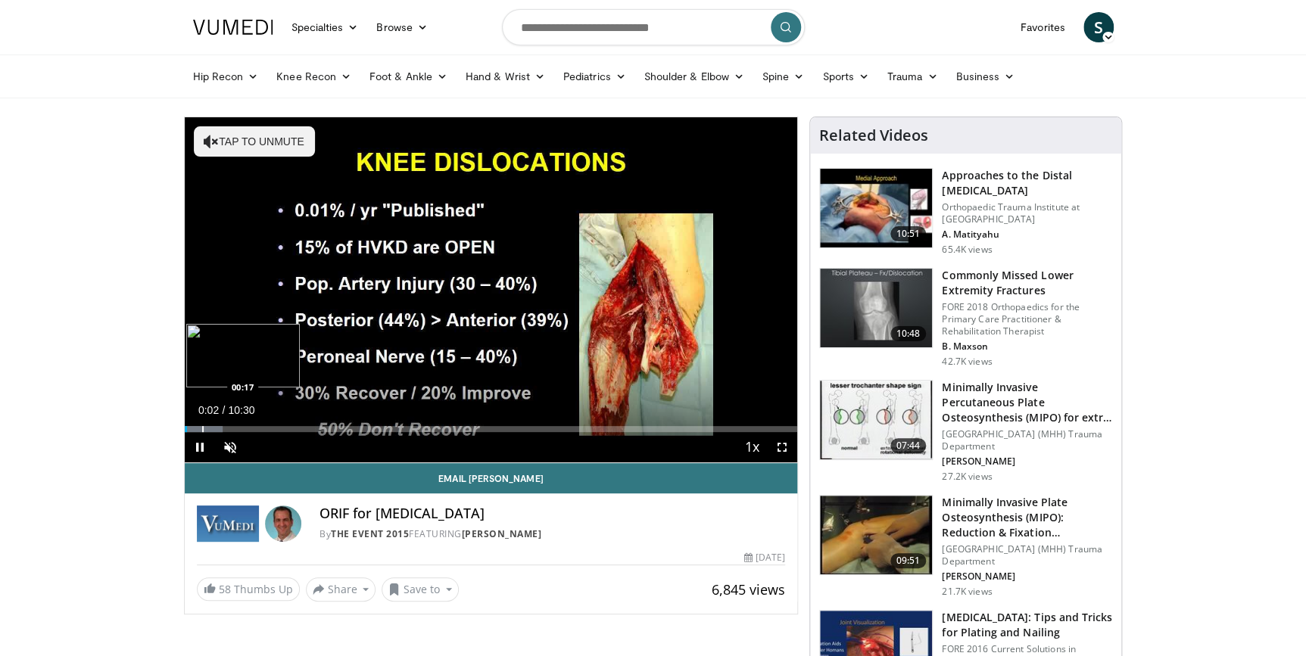
click at [202, 427] on div "Progress Bar" at bounding box center [203, 429] width 2 height 6
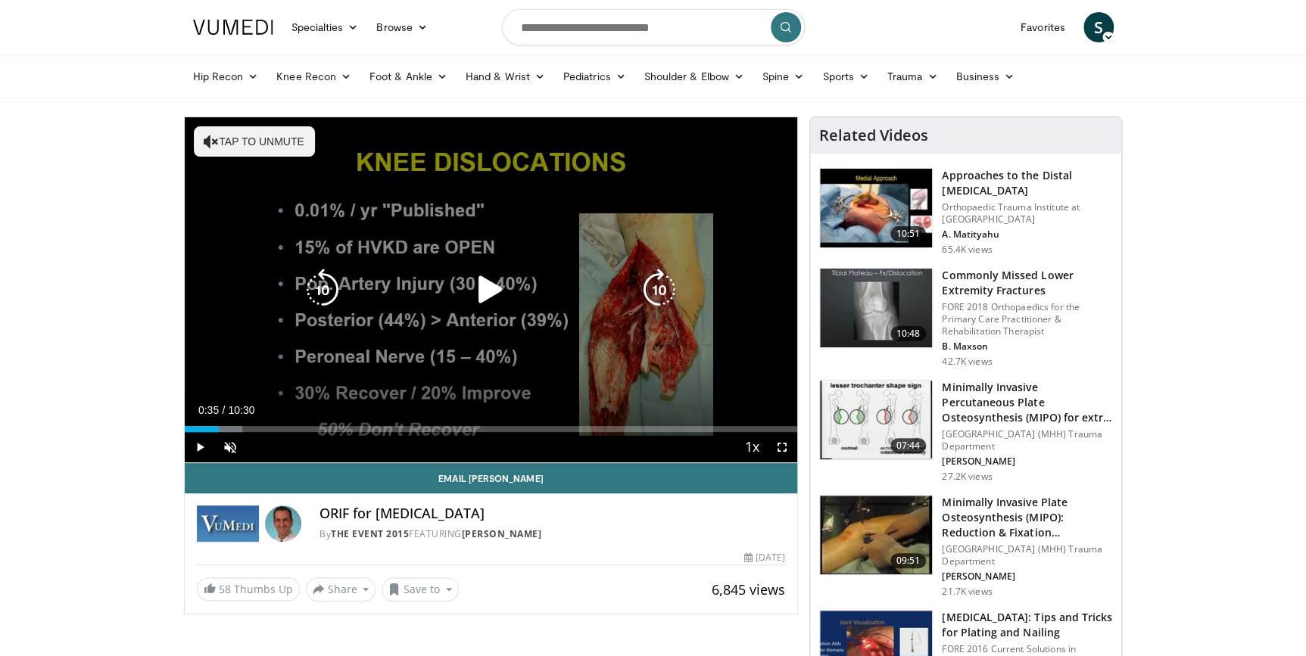
click at [219, 427] on div "Loaded : 9.42% 00:35 00:31" at bounding box center [491, 429] width 613 height 6
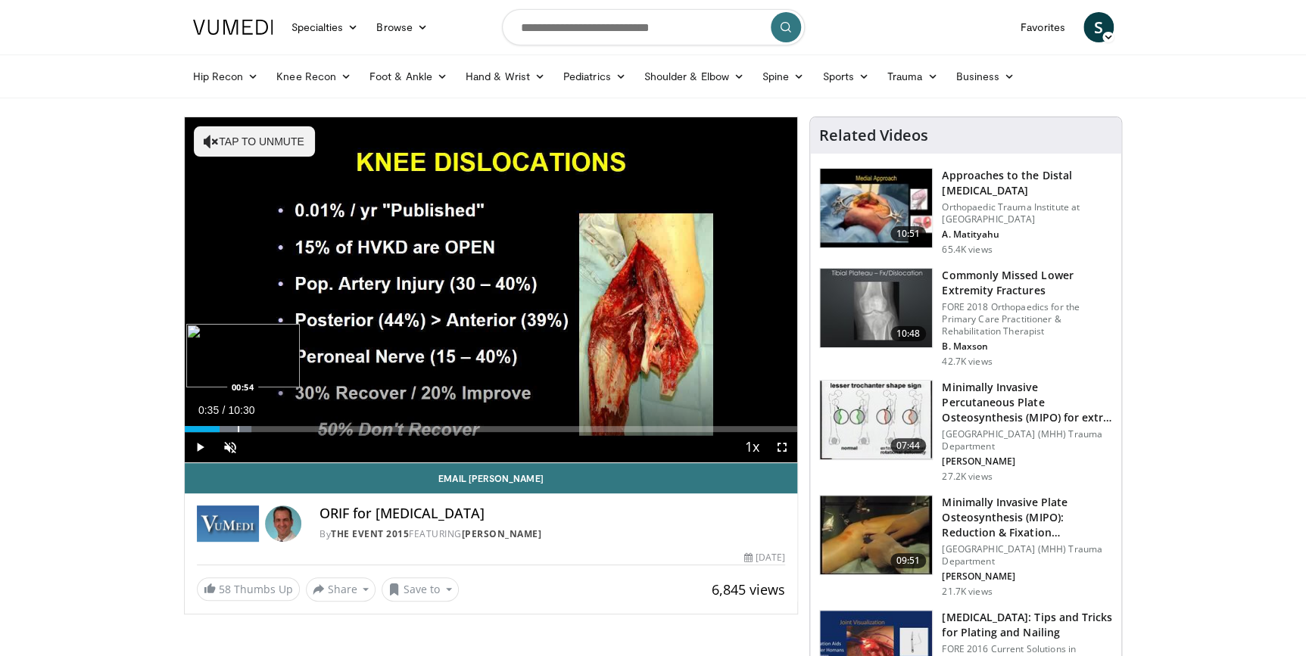
click at [238, 427] on div "Progress Bar" at bounding box center [239, 429] width 2 height 6
click at [250, 426] on div "Progress Bar" at bounding box center [251, 429] width 2 height 6
click at [260, 426] on div "Progress Bar" at bounding box center [261, 429] width 2 height 6
click at [275, 428] on div "Progress Bar" at bounding box center [276, 429] width 2 height 6
click at [290, 428] on div "Progress Bar" at bounding box center [291, 429] width 2 height 6
